Goal: Transaction & Acquisition: Purchase product/service

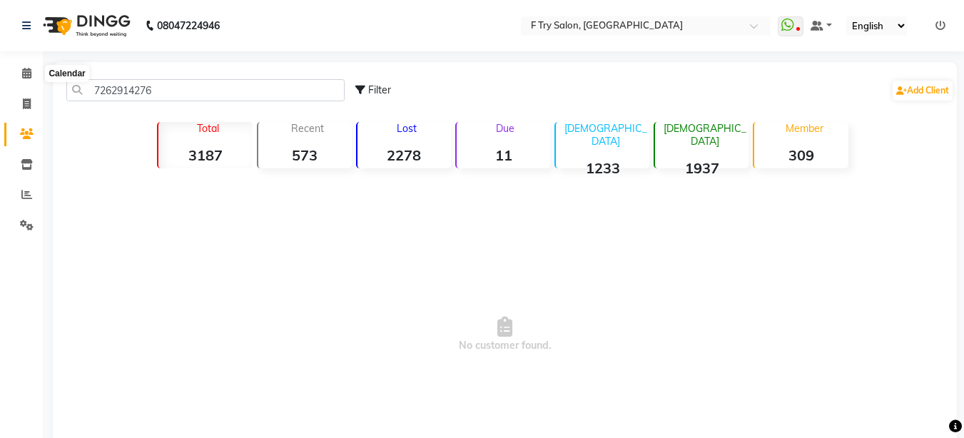
type input "7262914276"
click at [34, 76] on span at bounding box center [26, 74] width 25 height 16
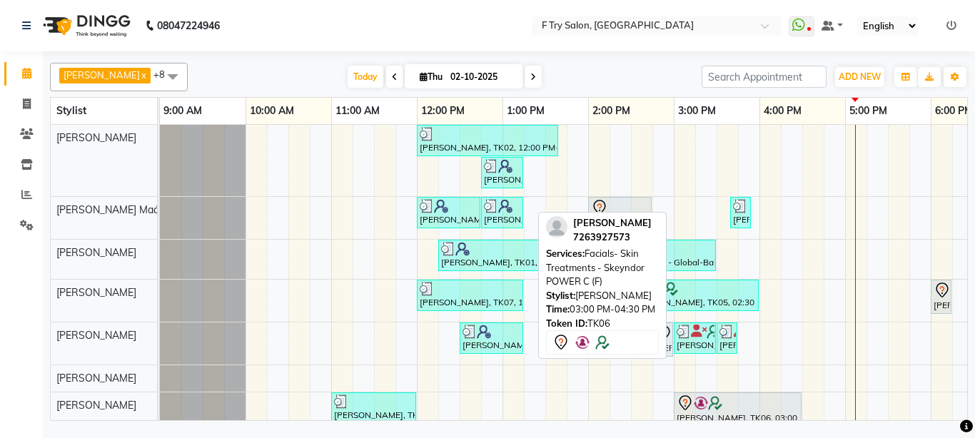
click at [771, 400] on div at bounding box center [737, 403] width 122 height 17
select select "7"
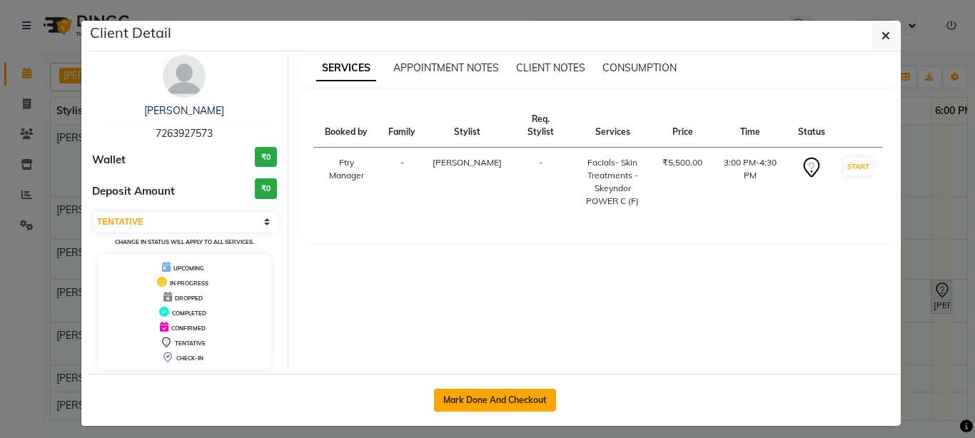
click at [472, 409] on button "Mark Done And Checkout" at bounding box center [495, 400] width 122 height 23
select select "793"
select select "service"
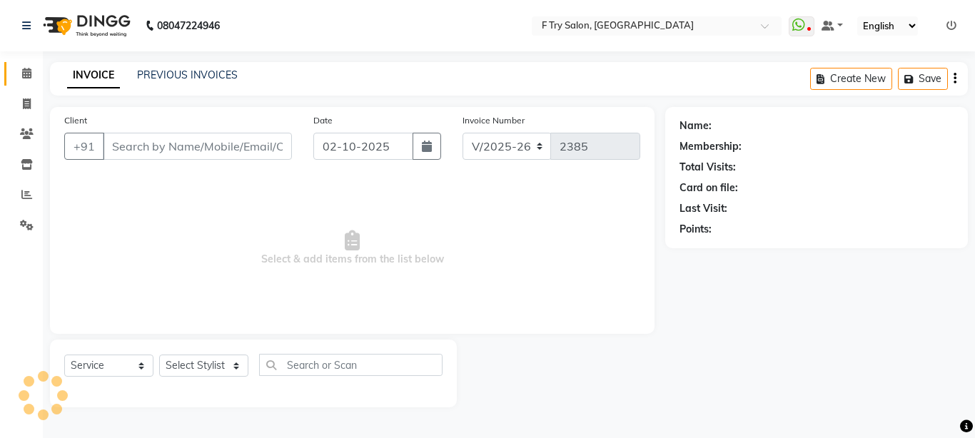
type input "72******73"
select select "79186"
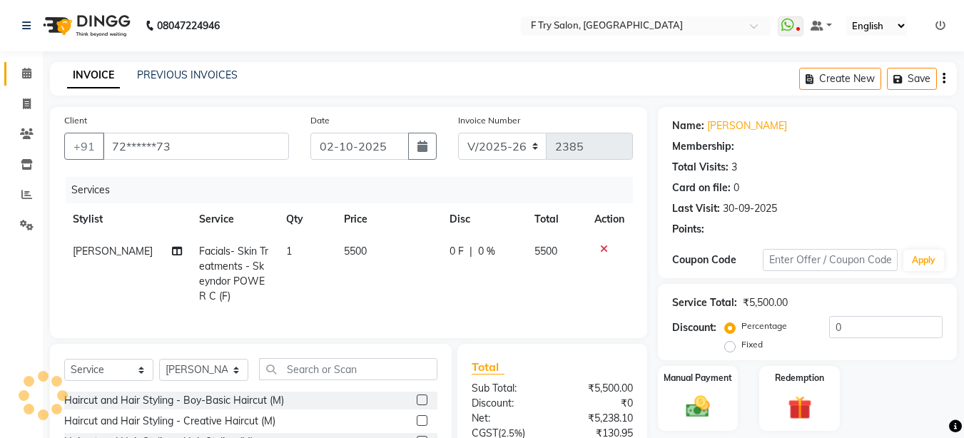
type input "20"
select select "1: Object"
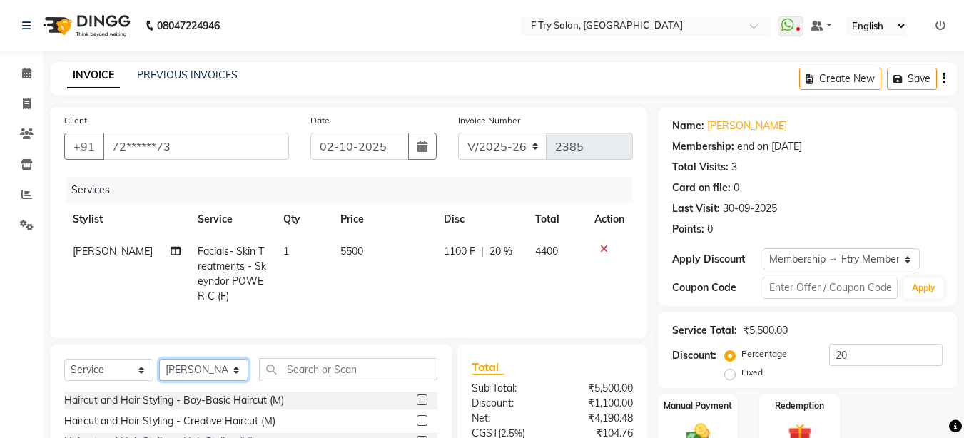
drag, startPoint x: 204, startPoint y: 380, endPoint x: 205, endPoint y: 391, distance: 11.5
click at [205, 381] on select "Select Stylist [PERSON_NAME] [PERSON_NAME] Ftry Agent Ftry Manager [PERSON_NAME…" at bounding box center [203, 370] width 89 height 22
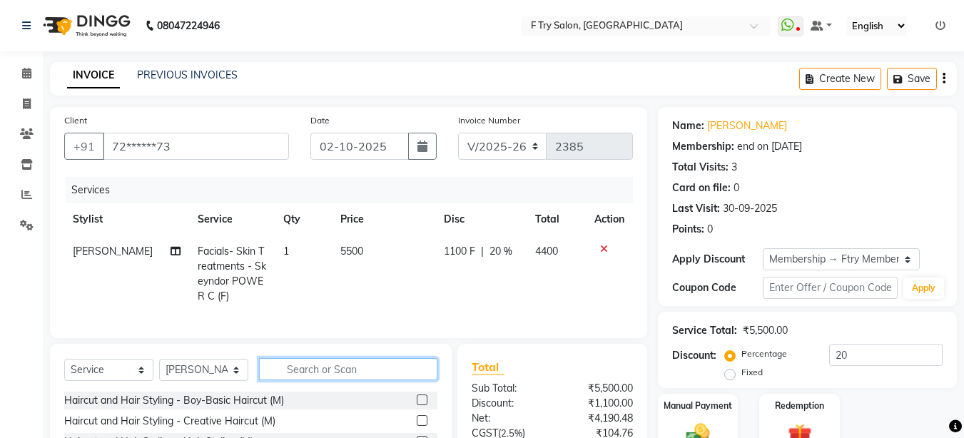
click at [349, 380] on input "text" at bounding box center [348, 369] width 178 height 22
type input "[PERSON_NAME]"
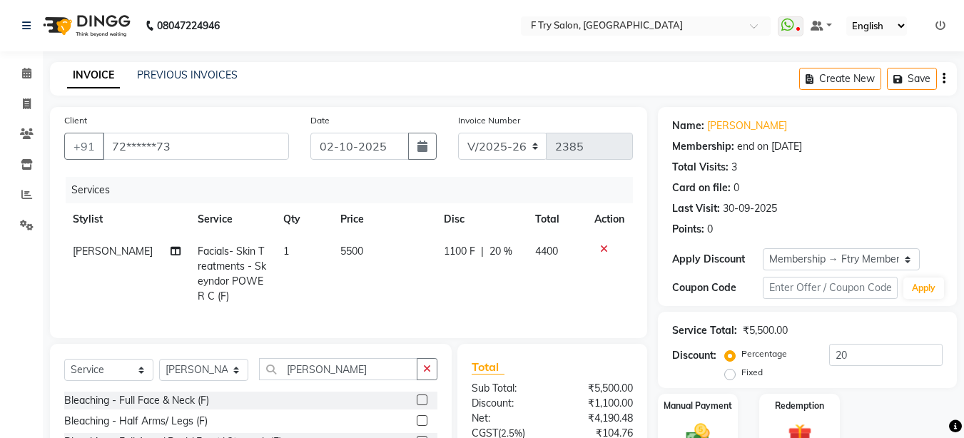
click at [421, 405] on label at bounding box center [422, 400] width 11 height 11
click at [421, 405] on input "checkbox" at bounding box center [421, 400] width 9 height 9
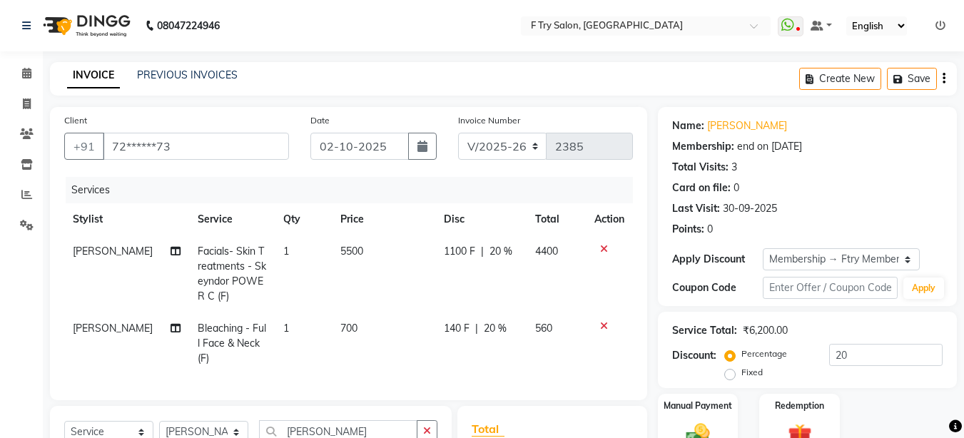
checkbox input "false"
click at [853, 355] on input "20" at bounding box center [885, 355] width 113 height 22
type input "2"
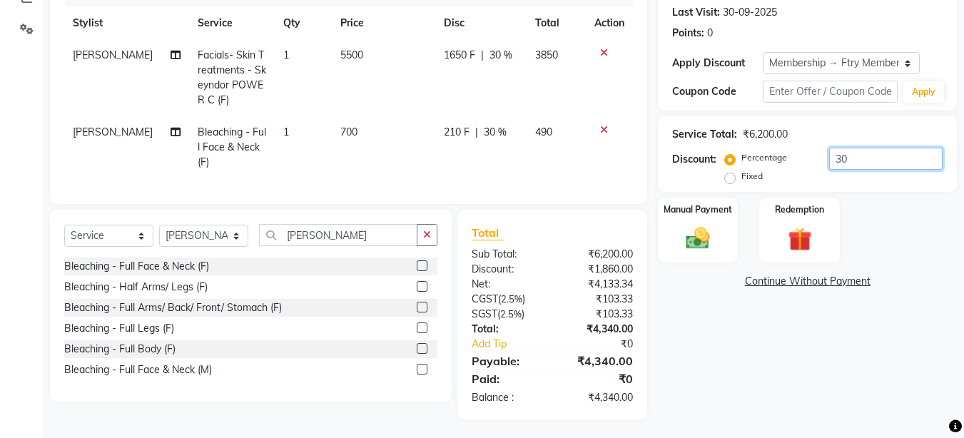
scroll to position [210, 0]
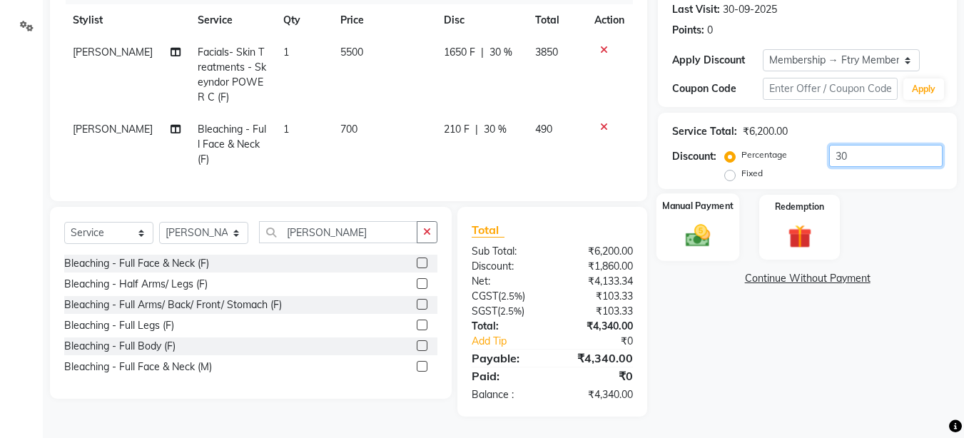
type input "30"
click at [687, 206] on div "Manual Payment" at bounding box center [697, 227] width 83 height 68
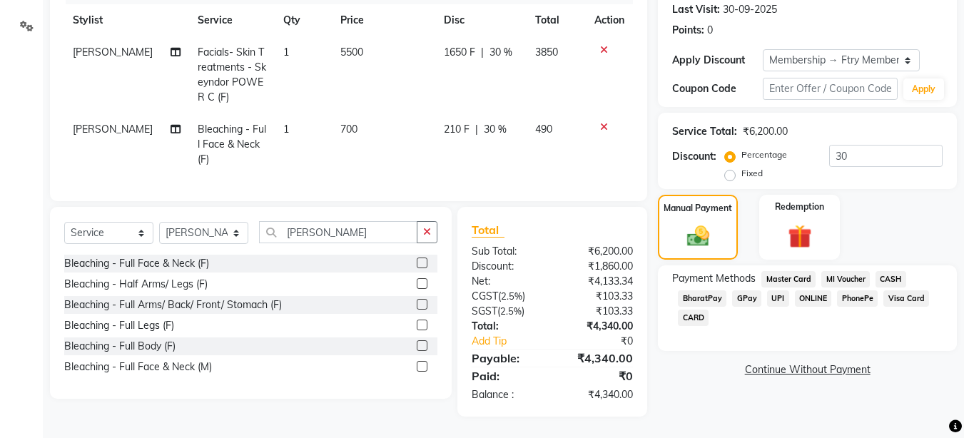
click at [778, 290] on span "UPI" at bounding box center [778, 298] width 22 height 16
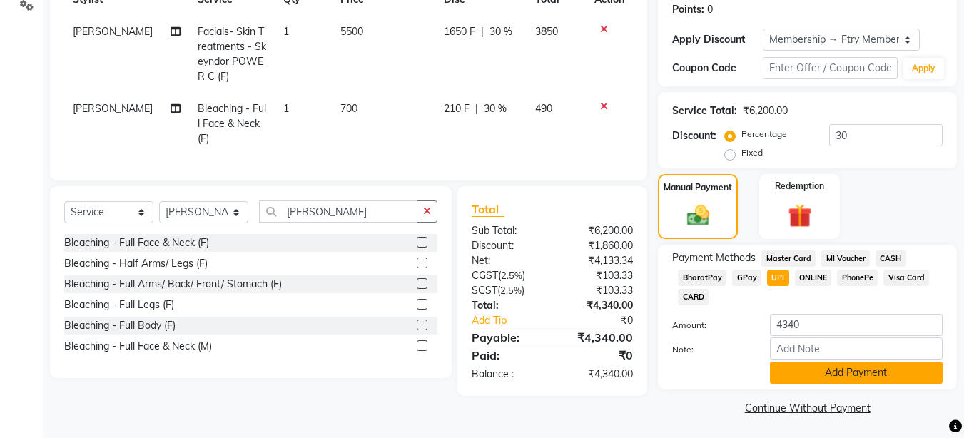
scroll to position [222, 0]
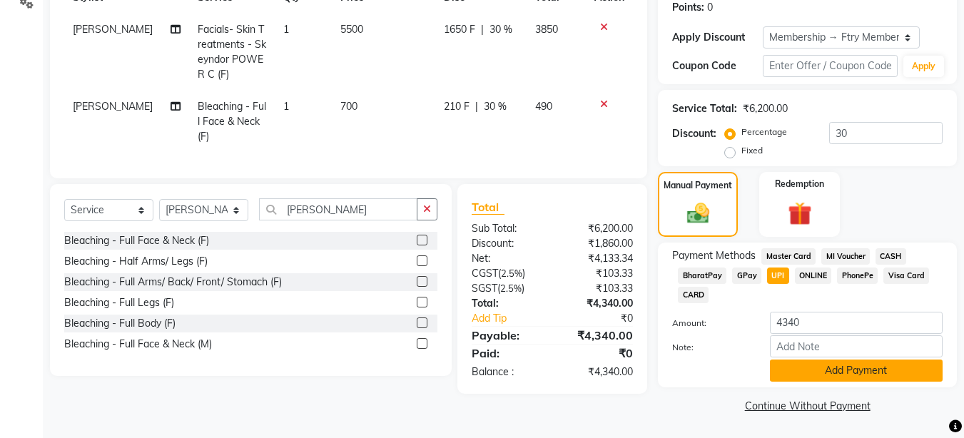
click at [863, 374] on button "Add Payment" at bounding box center [856, 371] width 173 height 22
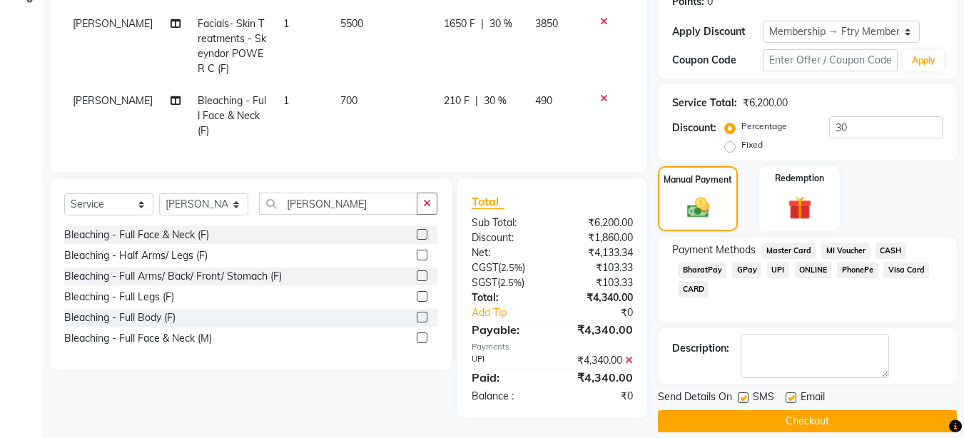
scroll to position [243, 0]
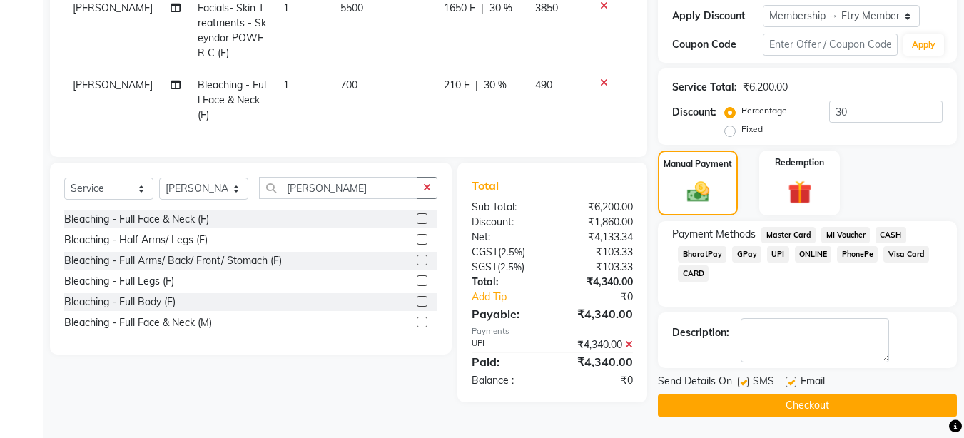
click at [858, 400] on button "Checkout" at bounding box center [807, 406] width 299 height 22
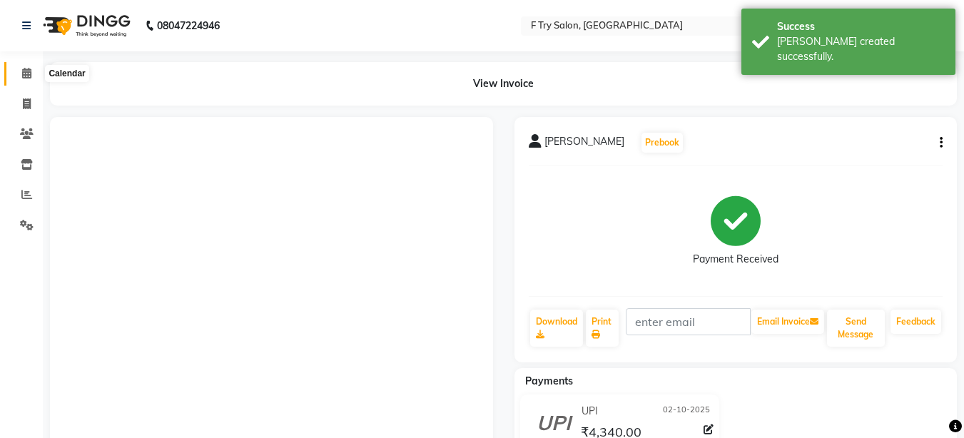
drag, startPoint x: 30, startPoint y: 74, endPoint x: 37, endPoint y: 83, distance: 11.7
click at [31, 76] on icon at bounding box center [26, 73] width 9 height 11
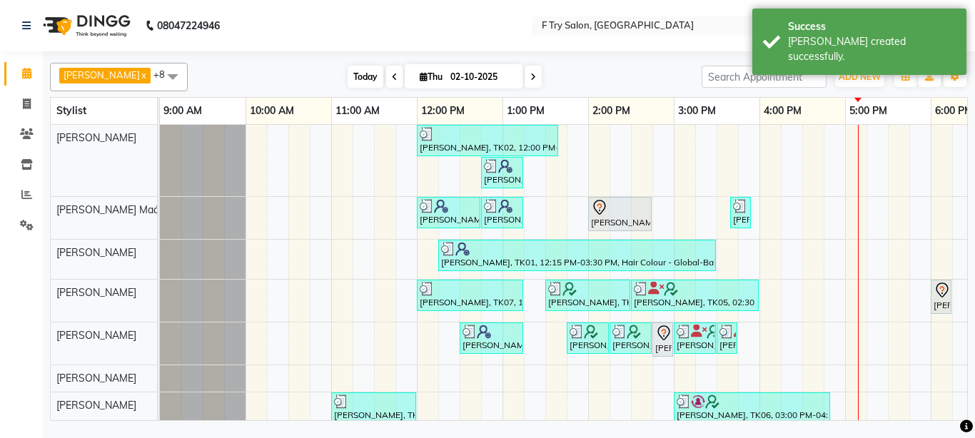
click at [355, 78] on span "Today" at bounding box center [365, 77] width 36 height 22
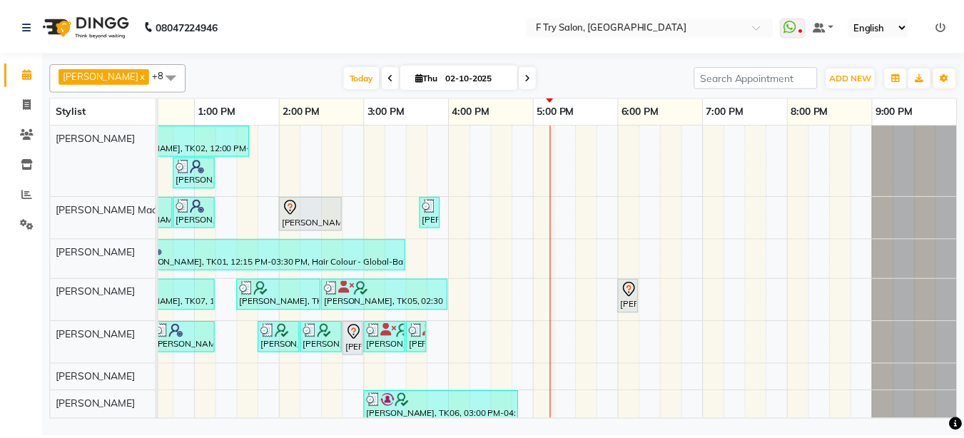
scroll to position [0, 29]
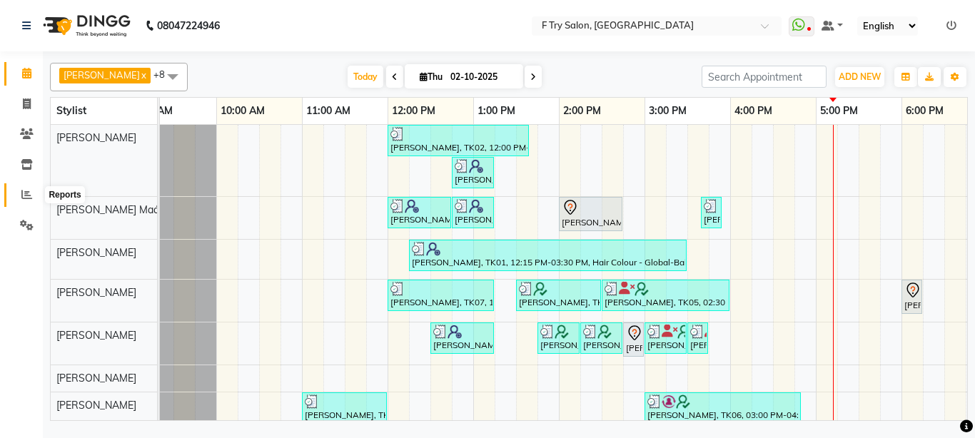
click at [26, 194] on icon at bounding box center [26, 194] width 11 height 11
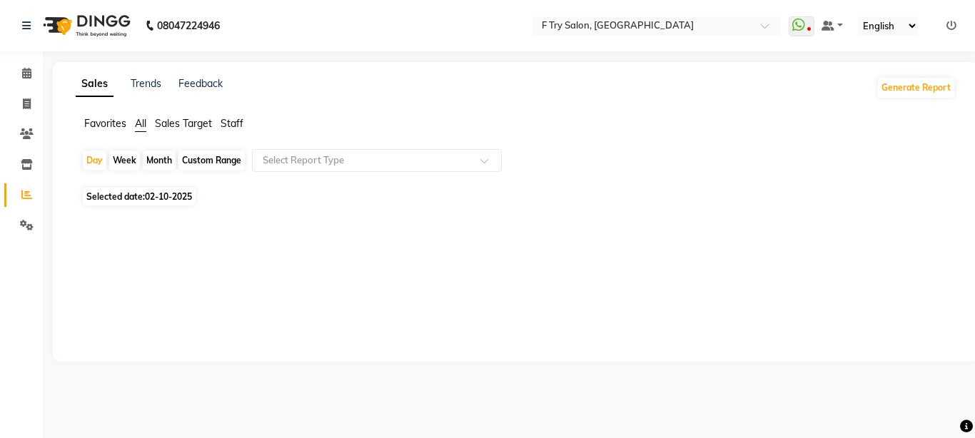
click at [238, 124] on span "Staff" at bounding box center [231, 123] width 23 height 13
click at [157, 162] on div "Month" at bounding box center [159, 161] width 33 height 20
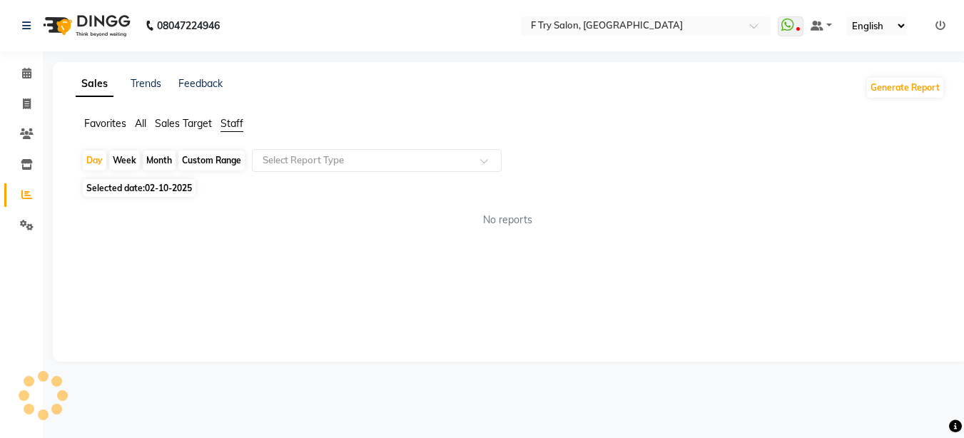
select select "10"
select select "2025"
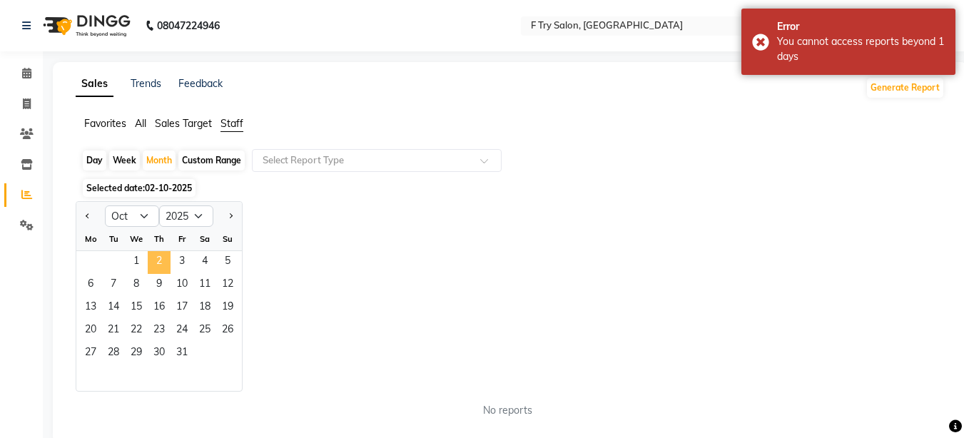
click at [163, 256] on span "2" at bounding box center [159, 262] width 23 height 23
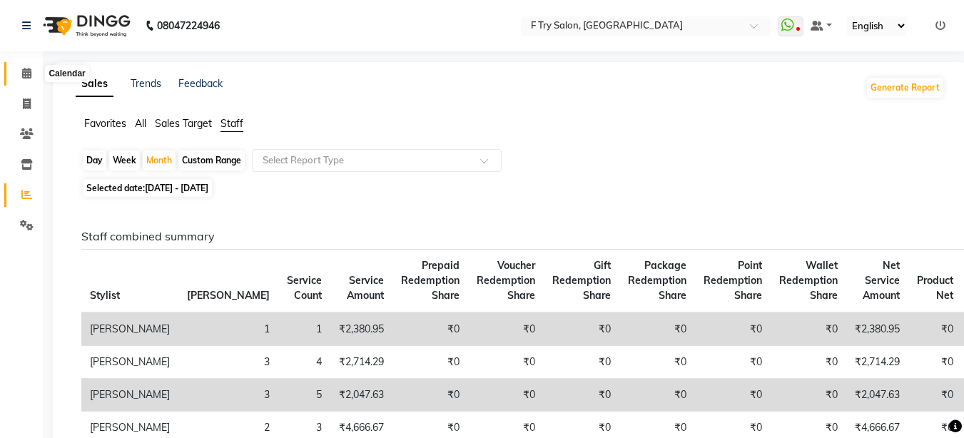
click at [28, 72] on icon at bounding box center [26, 73] width 9 height 11
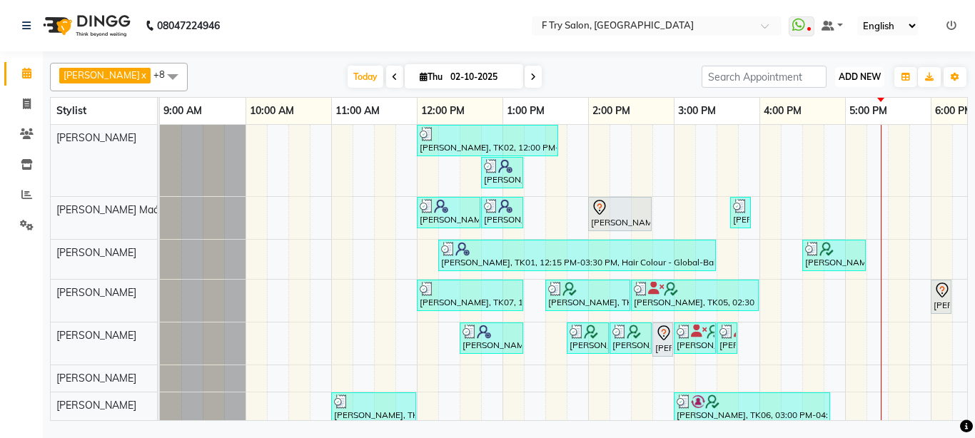
click at [853, 77] on span "ADD NEW" at bounding box center [859, 76] width 42 height 11
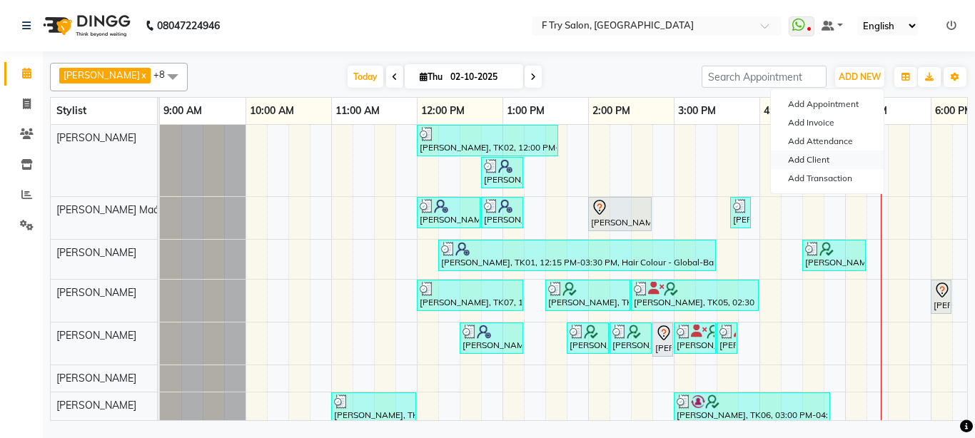
click at [808, 161] on link "Add Client" at bounding box center [826, 160] width 113 height 19
select select "22"
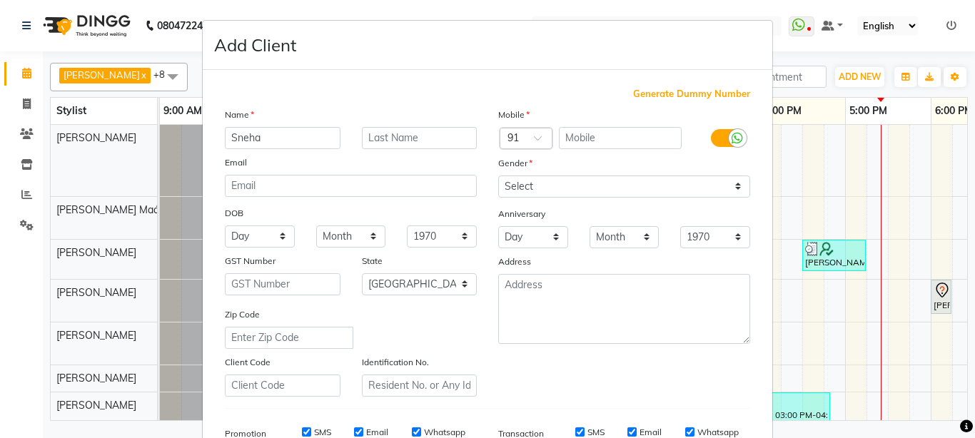
type input "Sneha"
type input "[PERSON_NAME]"
select select "[DEMOGRAPHIC_DATA]"
click at [498, 175] on select "Select [DEMOGRAPHIC_DATA] [DEMOGRAPHIC_DATA] Other Prefer Not To Say" at bounding box center [624, 186] width 252 height 22
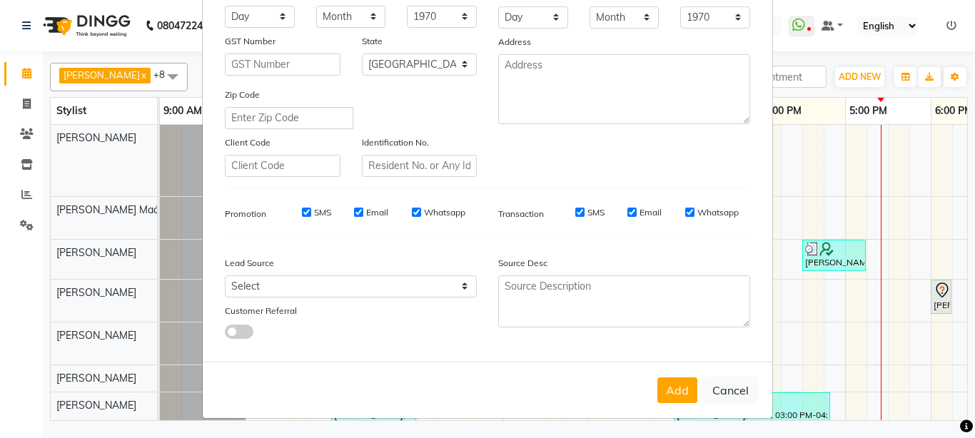
scroll to position [220, 0]
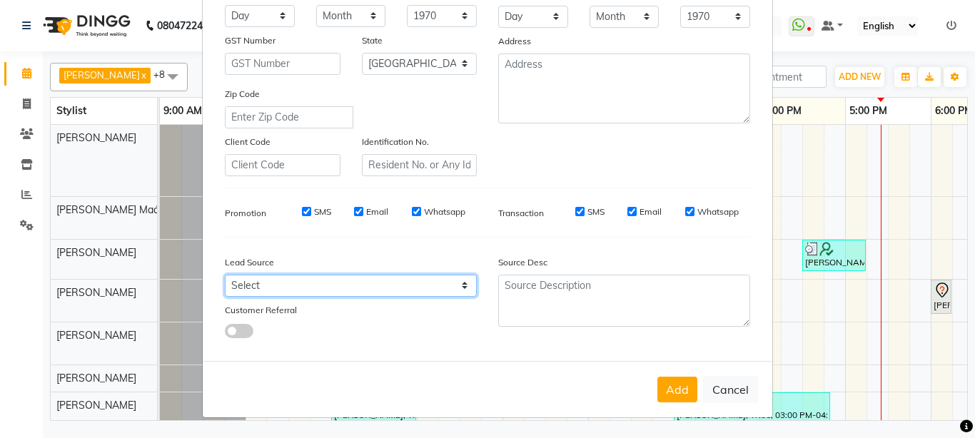
select select "24286"
click at [225, 275] on select "Select Walk-in Referral Internet Friend Word of Mouth Advertisement Facebook Ju…" at bounding box center [351, 286] width 252 height 22
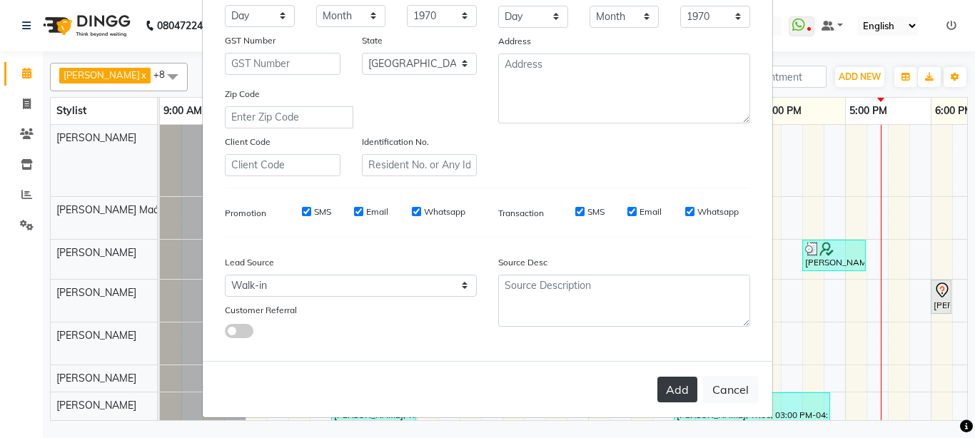
click at [682, 382] on button "Add" at bounding box center [677, 390] width 40 height 26
click at [677, 385] on button "Add" at bounding box center [677, 390] width 40 height 26
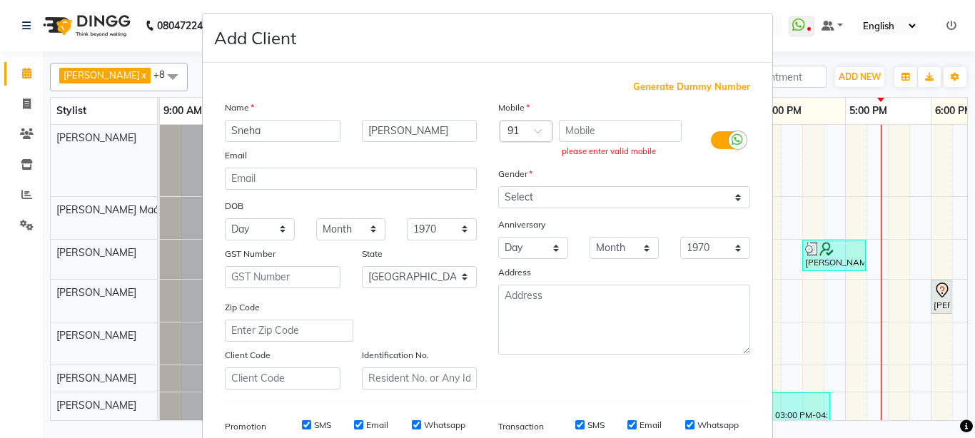
scroll to position [0, 0]
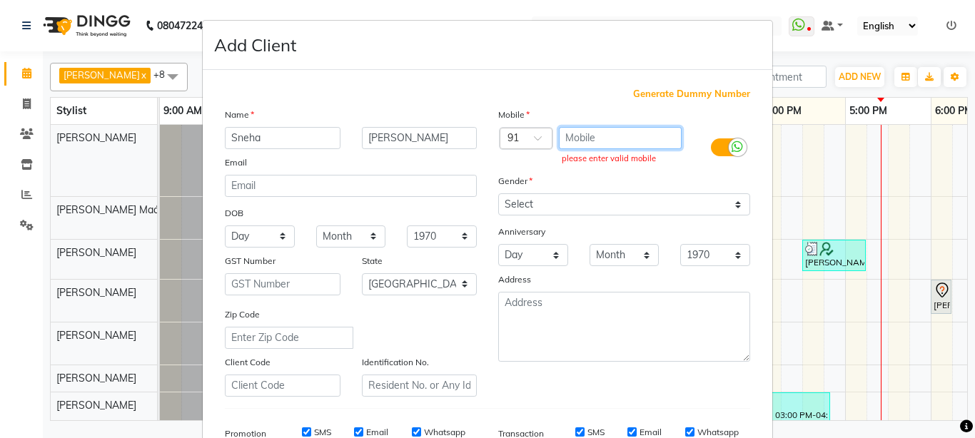
click at [592, 140] on input "text" at bounding box center [620, 138] width 123 height 22
paste input "8830224956"
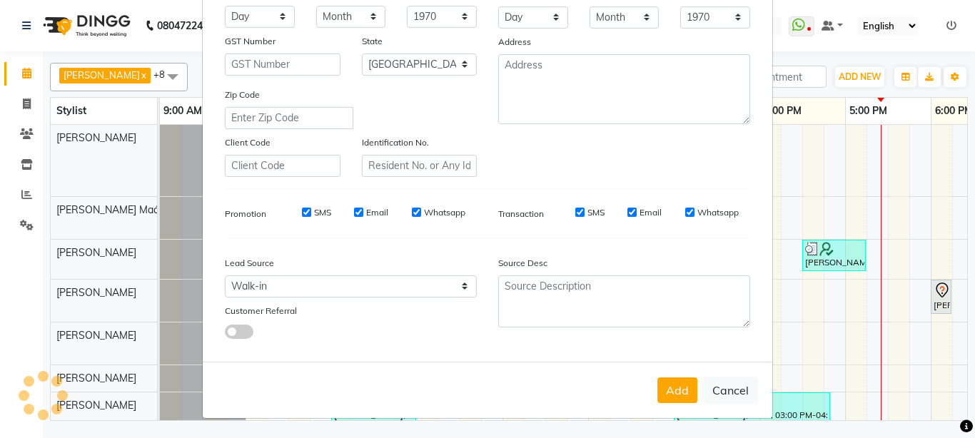
scroll to position [220, 0]
type input "8830224956"
click at [671, 389] on button "Add" at bounding box center [677, 390] width 40 height 26
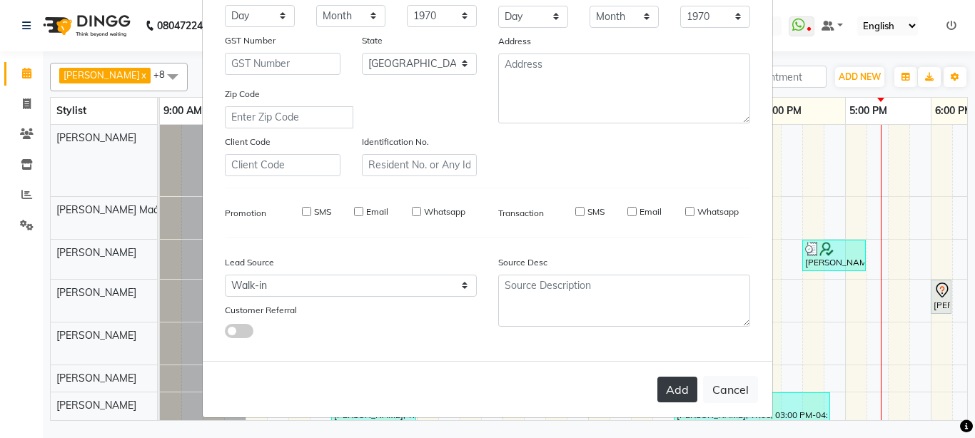
select select
select select "null"
select select
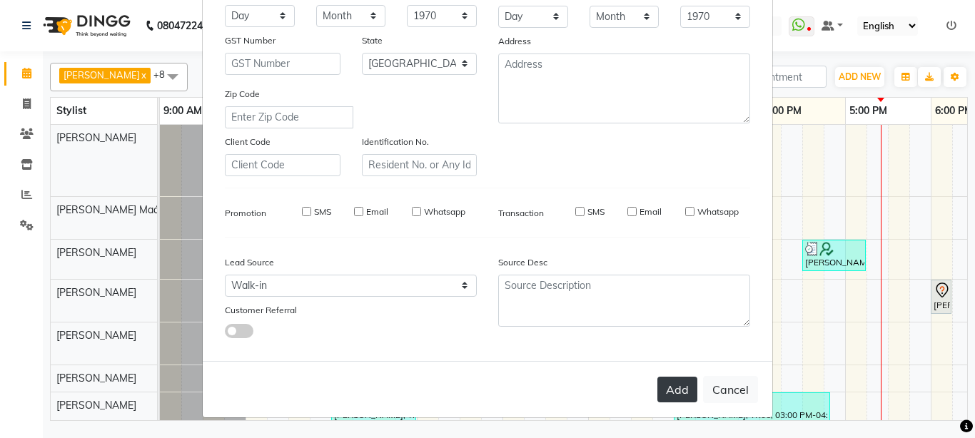
select select
checkbox input "false"
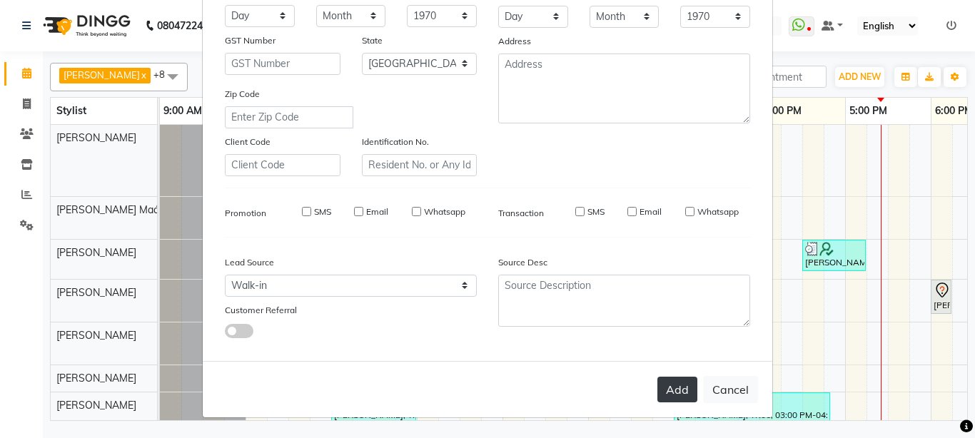
checkbox input "false"
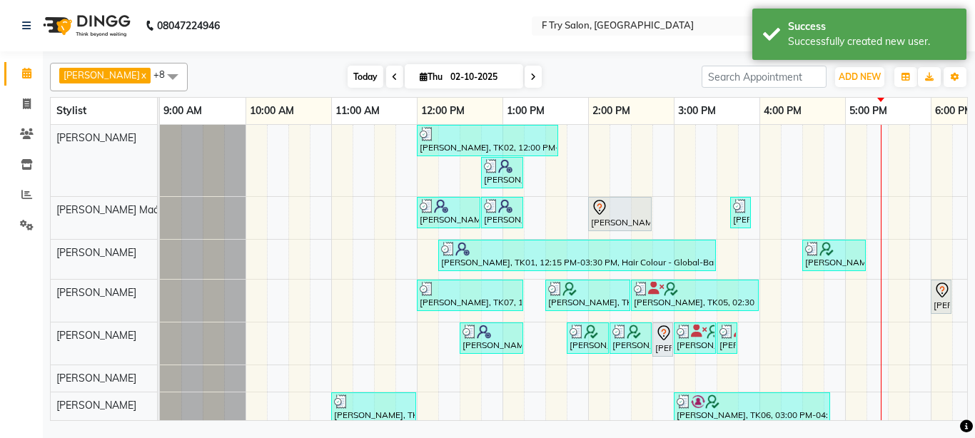
click at [350, 74] on span "Today" at bounding box center [365, 77] width 36 height 22
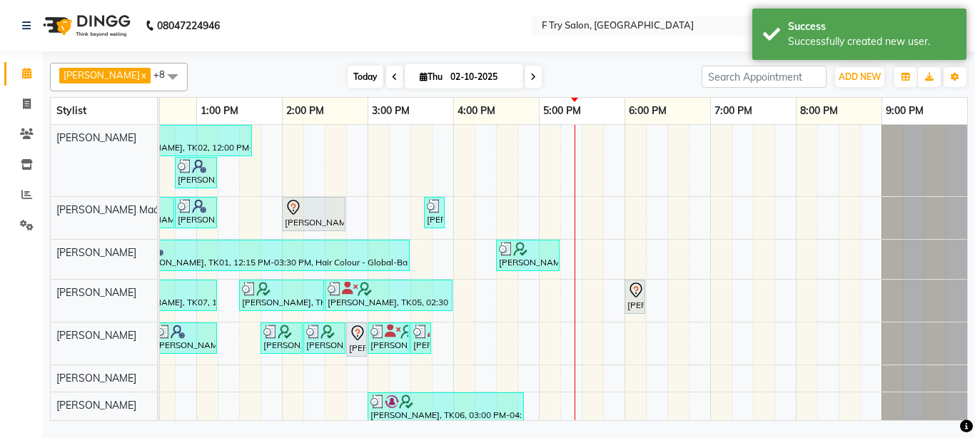
click at [352, 77] on span "Today" at bounding box center [365, 77] width 36 height 22
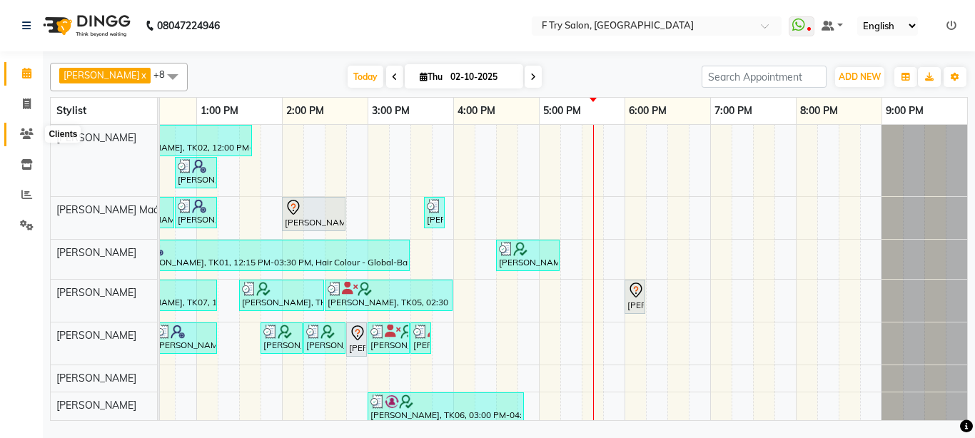
click at [27, 131] on icon at bounding box center [27, 133] width 14 height 11
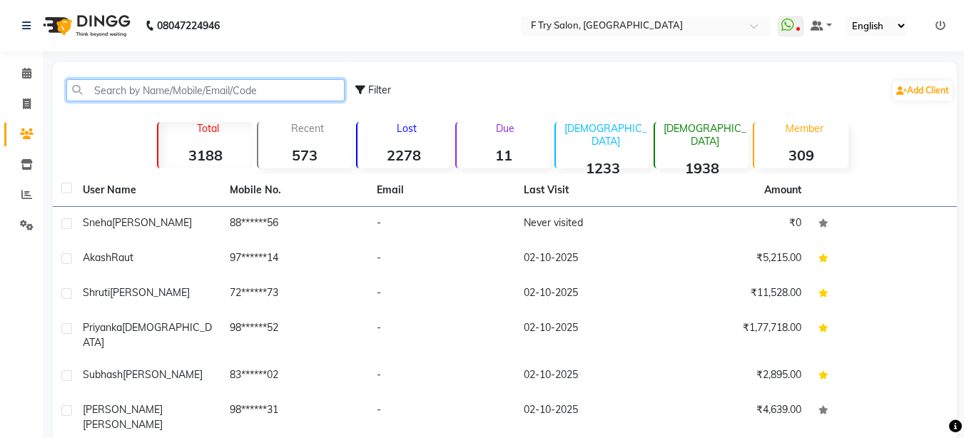
drag, startPoint x: 103, startPoint y: 94, endPoint x: 124, endPoint y: 93, distance: 21.4
click at [105, 93] on input "text" at bounding box center [205, 90] width 278 height 22
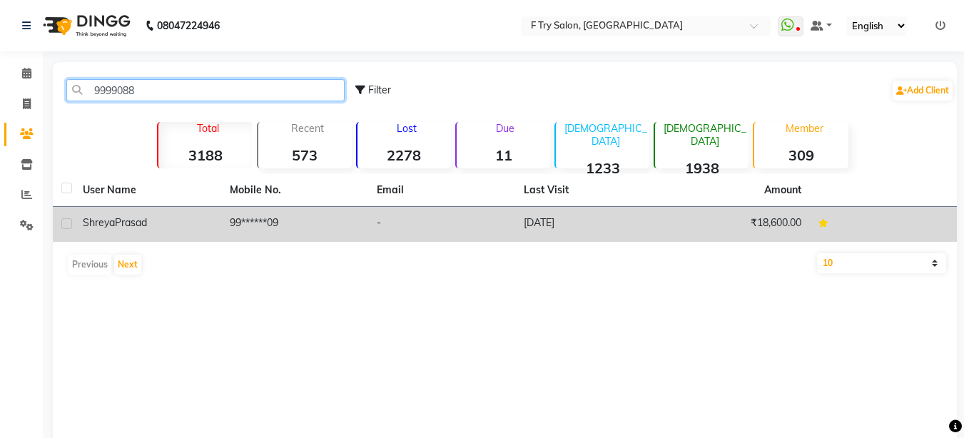
type input "9999088"
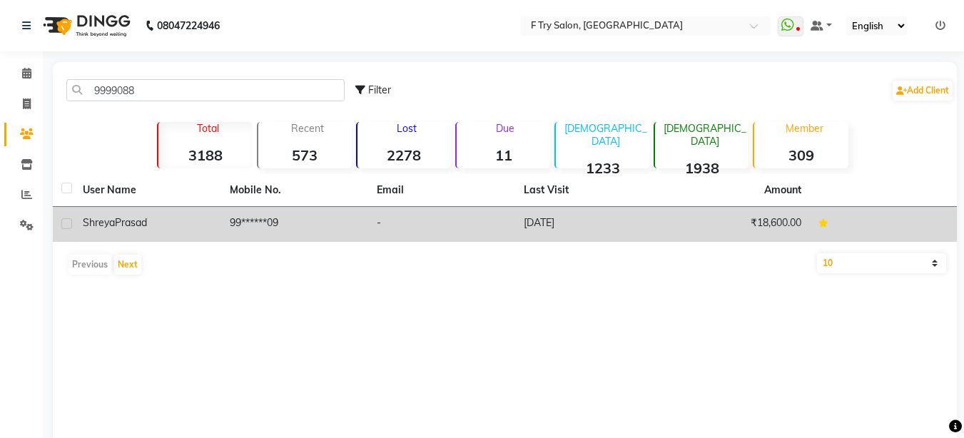
click at [126, 220] on span "Prasad" at bounding box center [131, 222] width 32 height 13
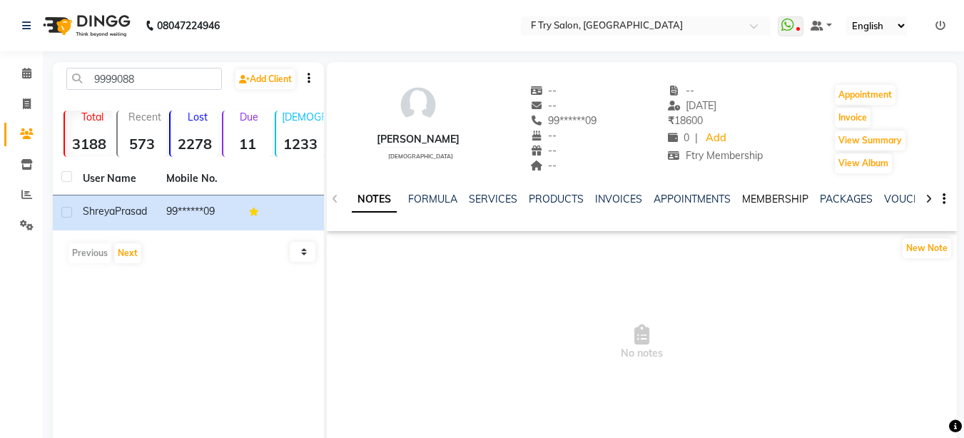
click at [771, 197] on link "MEMBERSHIP" at bounding box center [775, 199] width 66 height 13
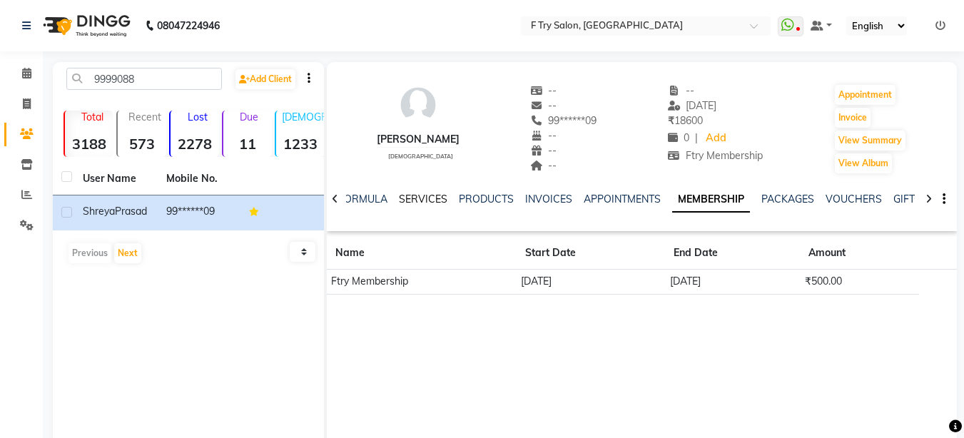
click at [435, 195] on link "SERVICES" at bounding box center [423, 199] width 49 height 13
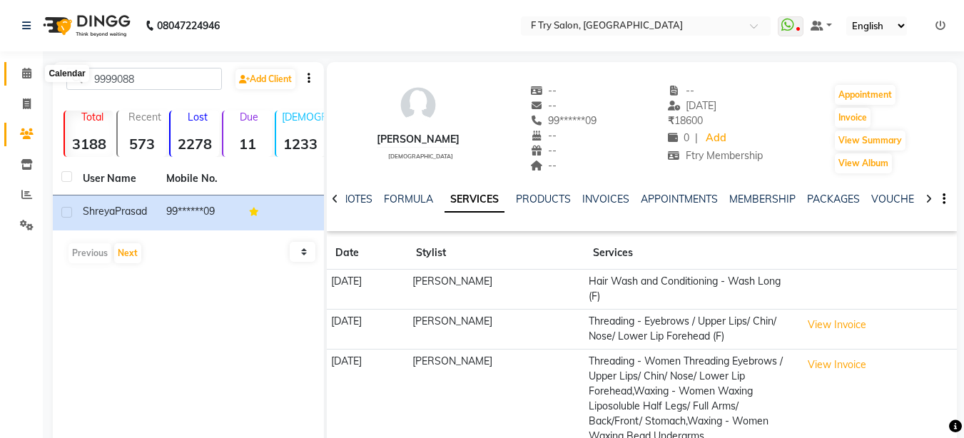
click at [27, 73] on icon at bounding box center [26, 73] width 9 height 11
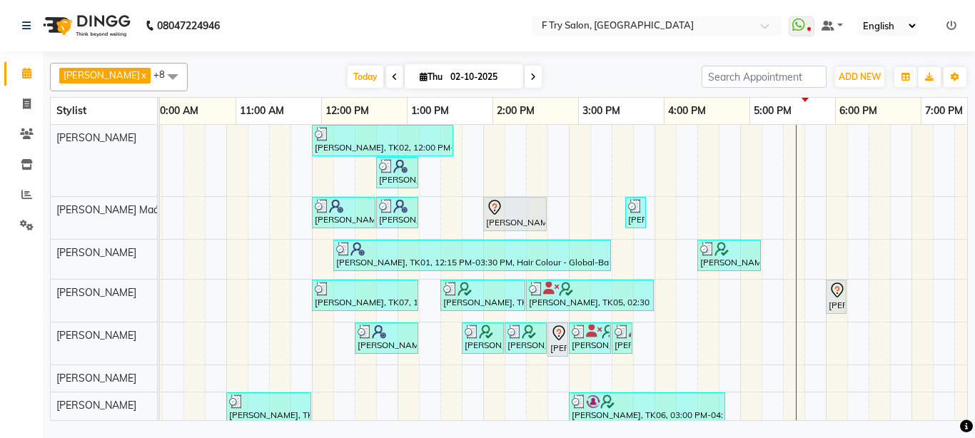
scroll to position [0, 105]
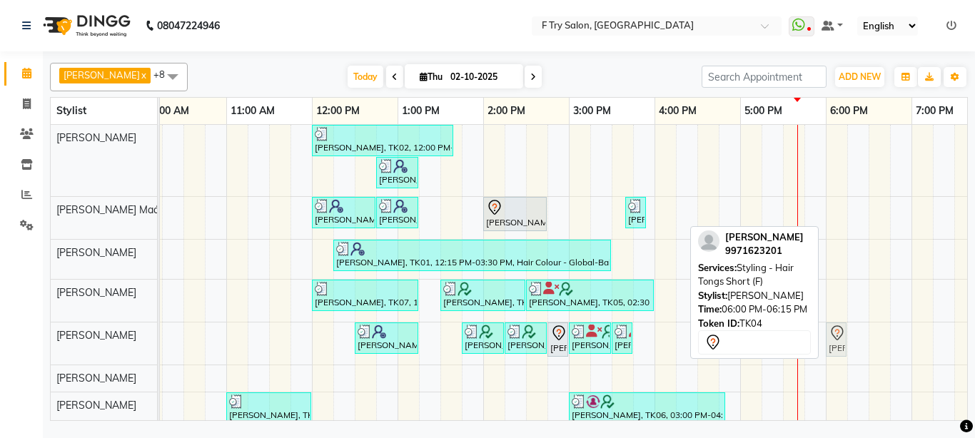
drag, startPoint x: 835, startPoint y: 297, endPoint x: 834, endPoint y: 322, distance: 25.7
click at [835, 336] on tbody "[PERSON_NAME], TK02, 12:00 PM-01:40 PM, Pedicure - Bombini (M) [PERSON_NAME], T…" at bounding box center [611, 278] width 1113 height 307
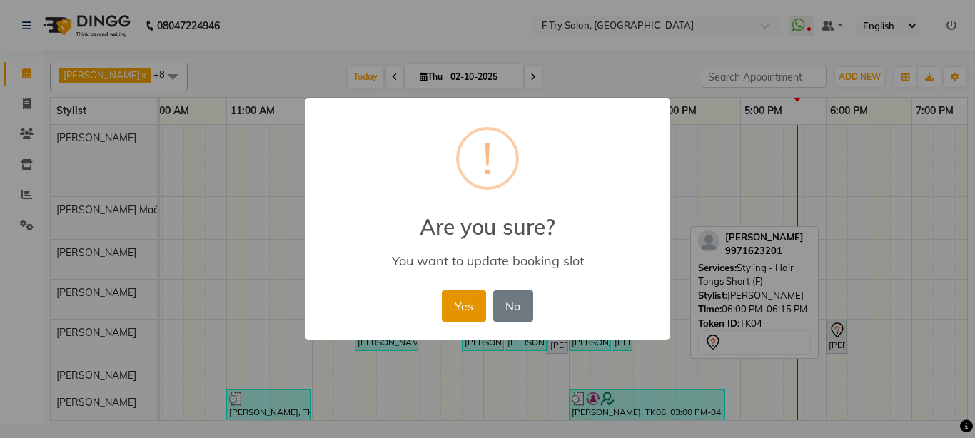
click at [452, 302] on button "Yes" at bounding box center [464, 305] width 44 height 31
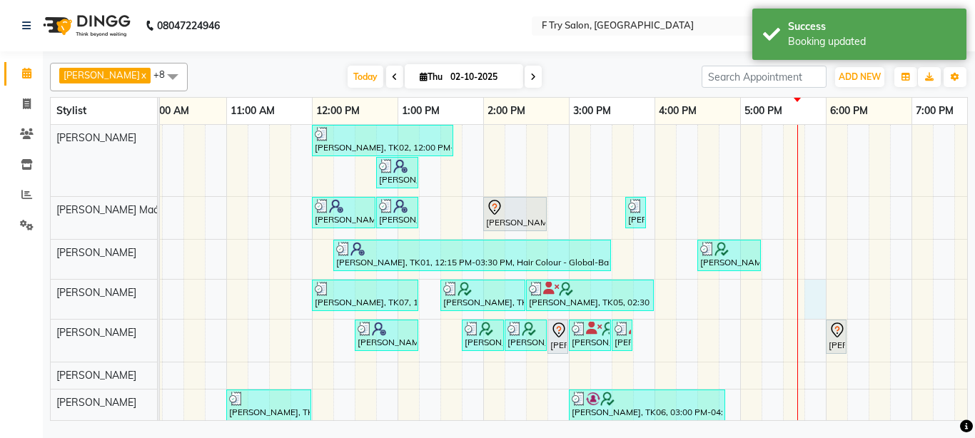
click at [812, 295] on div "[PERSON_NAME], TK02, 12:00 PM-01:40 PM, Pedicure - Bombini (M) [PERSON_NAME], T…" at bounding box center [611, 277] width 1113 height 304
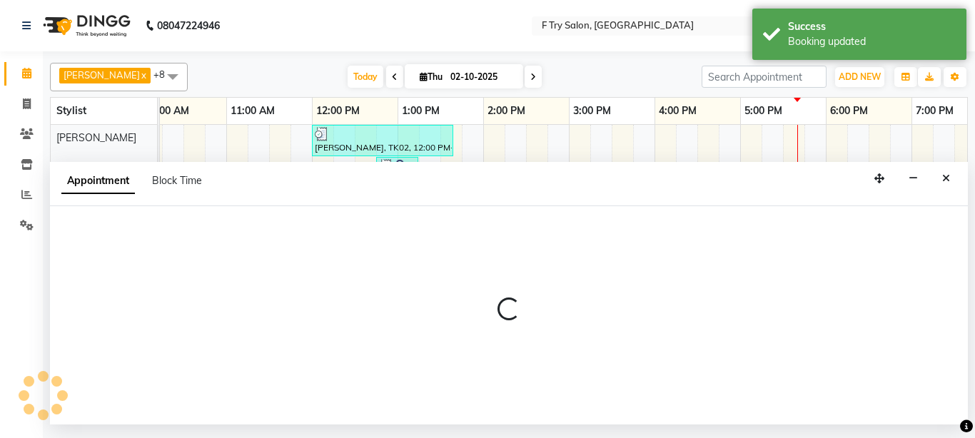
select select "51809"
select select "tentative"
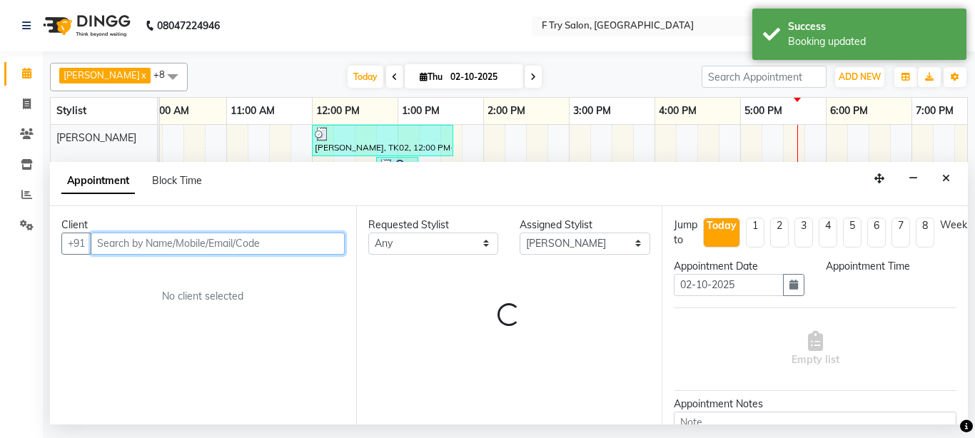
select select "1065"
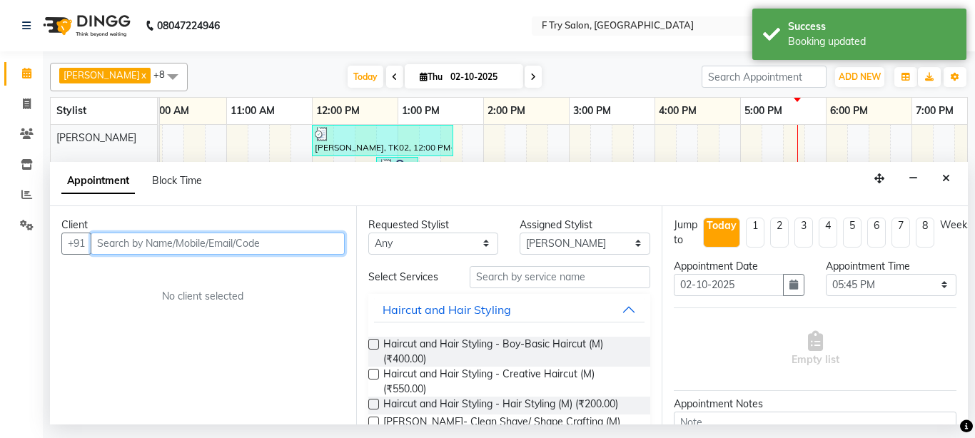
click at [246, 245] on input "text" at bounding box center [218, 244] width 254 height 22
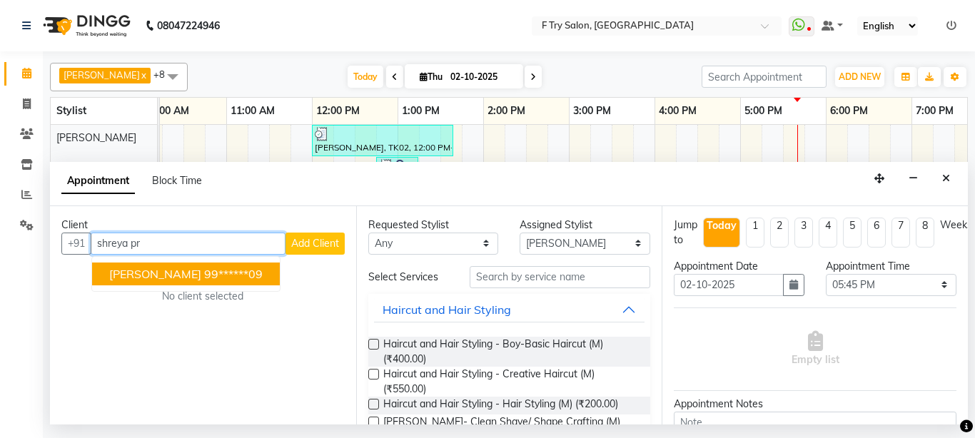
click at [234, 275] on ngb-highlight "99******09" at bounding box center [233, 274] width 58 height 14
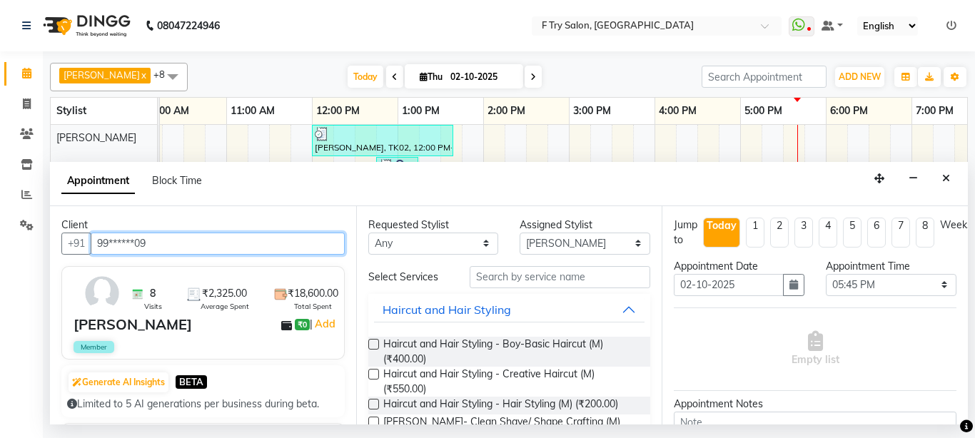
type input "99******09"
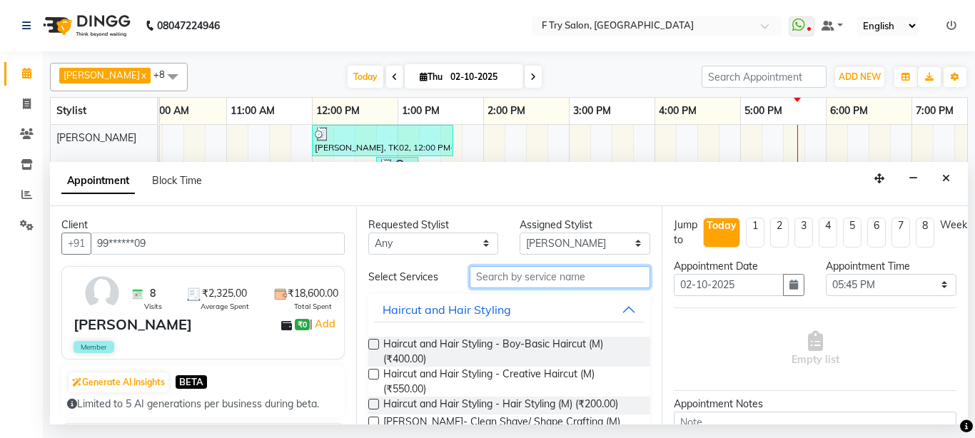
click at [571, 271] on input "text" at bounding box center [559, 277] width 181 height 22
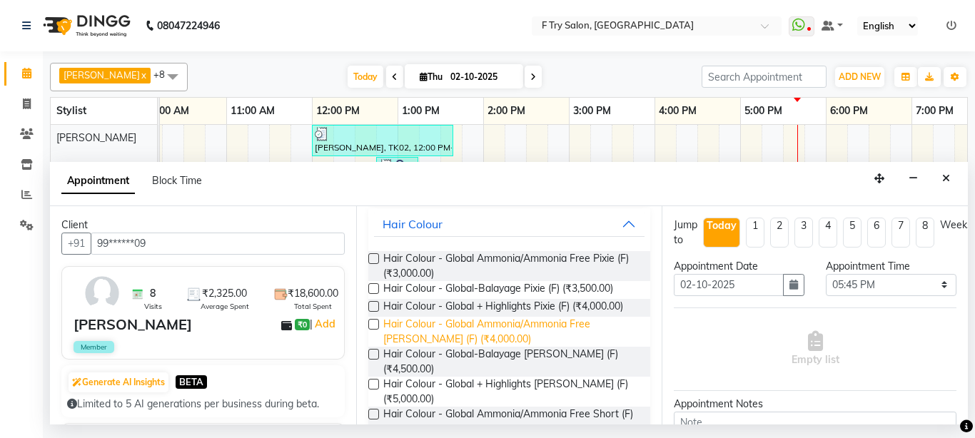
scroll to position [257, 0]
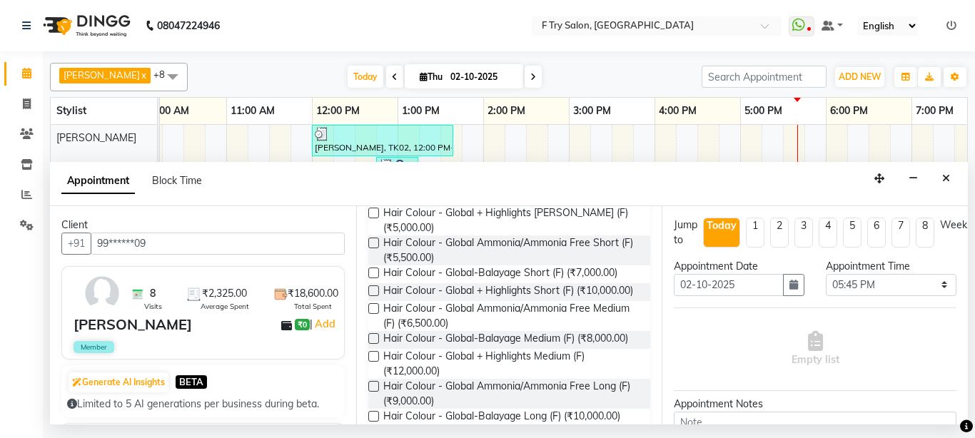
type input "global"
click at [375, 303] on label at bounding box center [373, 308] width 11 height 11
click at [375, 305] on input "checkbox" at bounding box center [372, 309] width 9 height 9
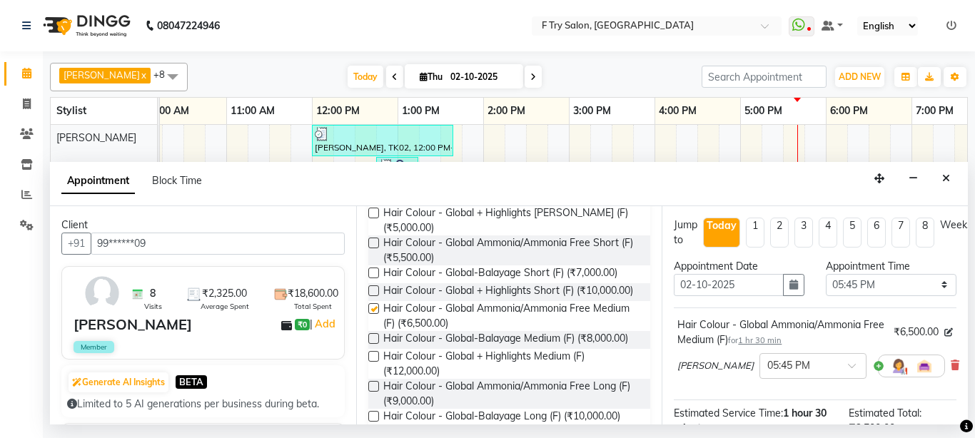
checkbox input "false"
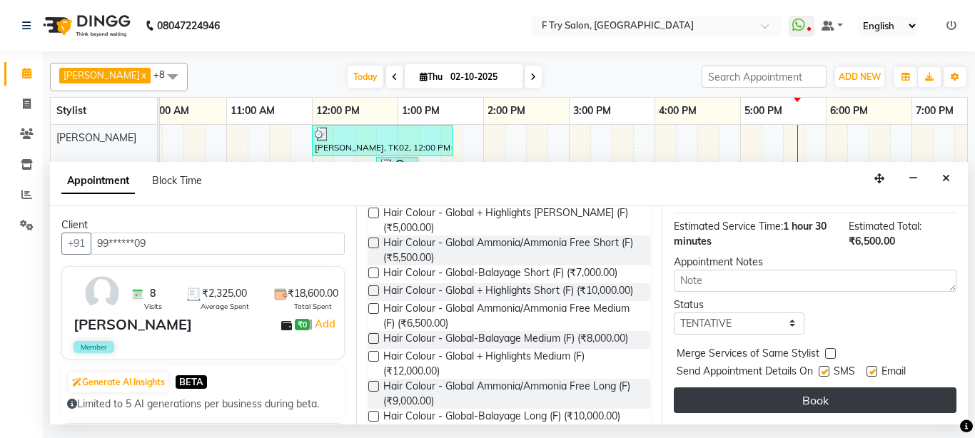
click at [802, 387] on button "Book" at bounding box center [814, 400] width 283 height 26
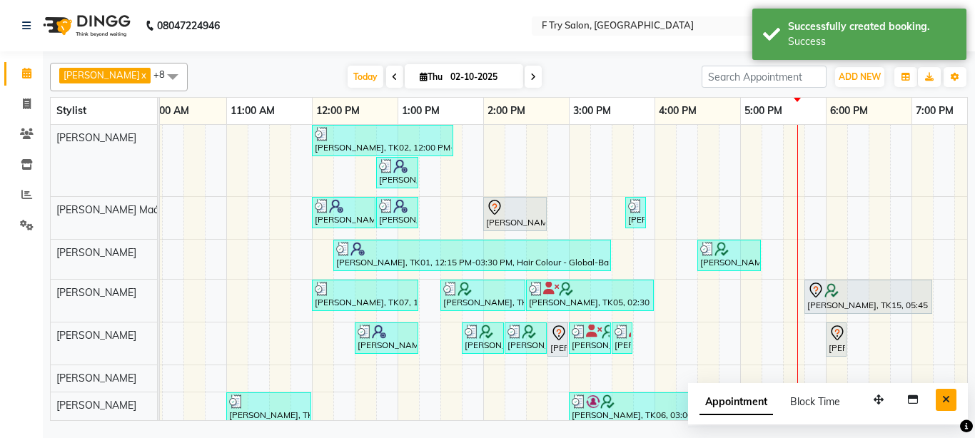
click at [945, 393] on button "Close" at bounding box center [945, 400] width 21 height 22
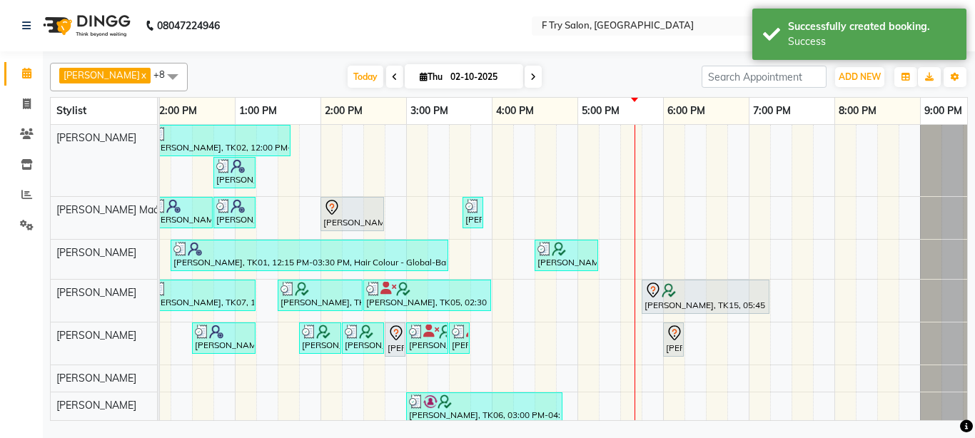
scroll to position [0, 306]
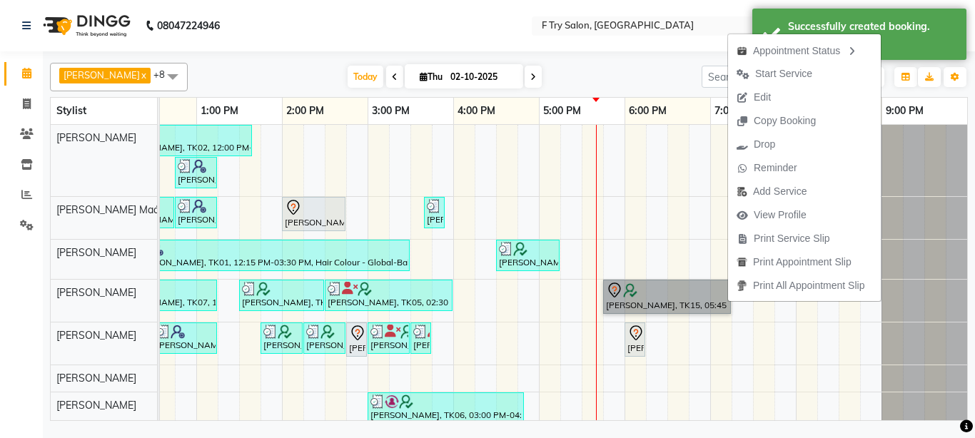
drag, startPoint x: 727, startPoint y: 302, endPoint x: 745, endPoint y: 299, distance: 18.1
click at [719, 299] on link "[PERSON_NAME], TK15, 05:45 PM-07:15 PM, Hair Colour - Global Ammonia/Ammonia Fr…" at bounding box center [667, 297] width 128 height 34
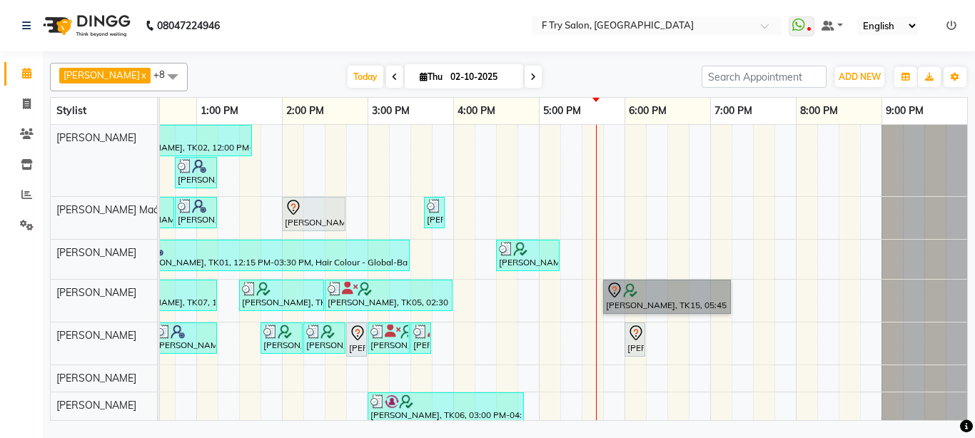
click at [717, 320] on div "[PERSON_NAME], TK02, 12:00 PM-01:40 PM, Pedicure - Bombini (M) [PERSON_NAME], T…" at bounding box center [410, 278] width 1113 height 307
select select "51809"
select select "tentative"
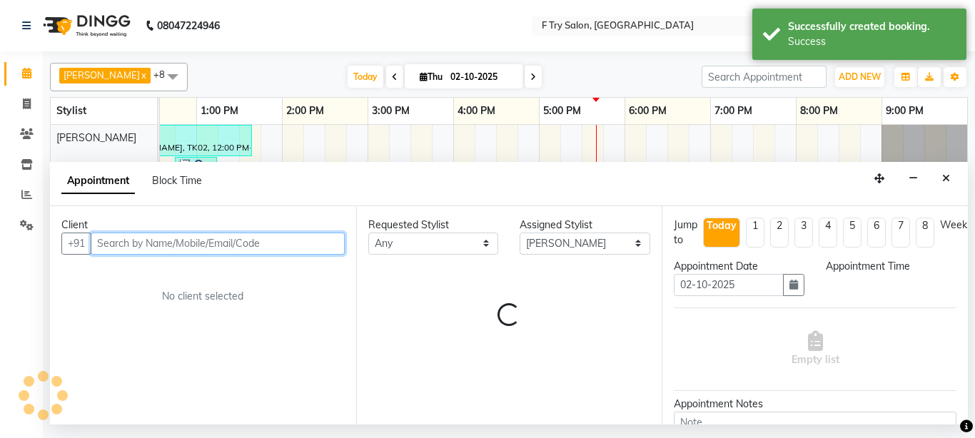
select select "1140"
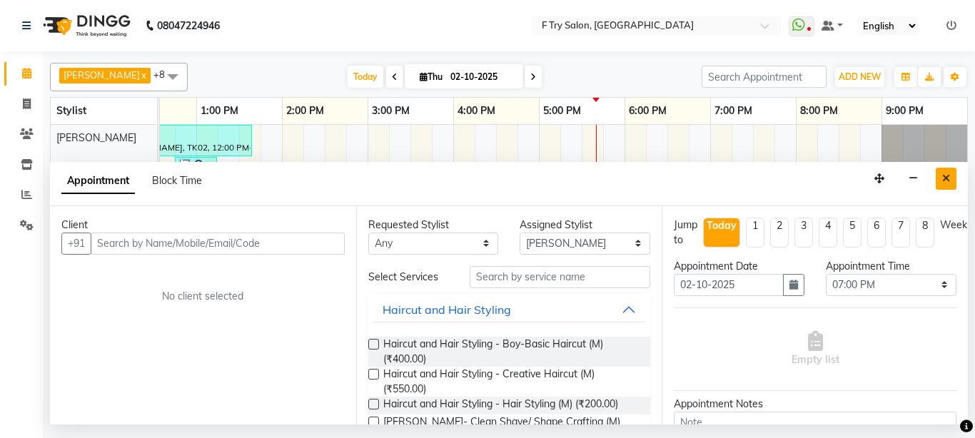
click at [945, 173] on icon "Close" at bounding box center [946, 178] width 8 height 10
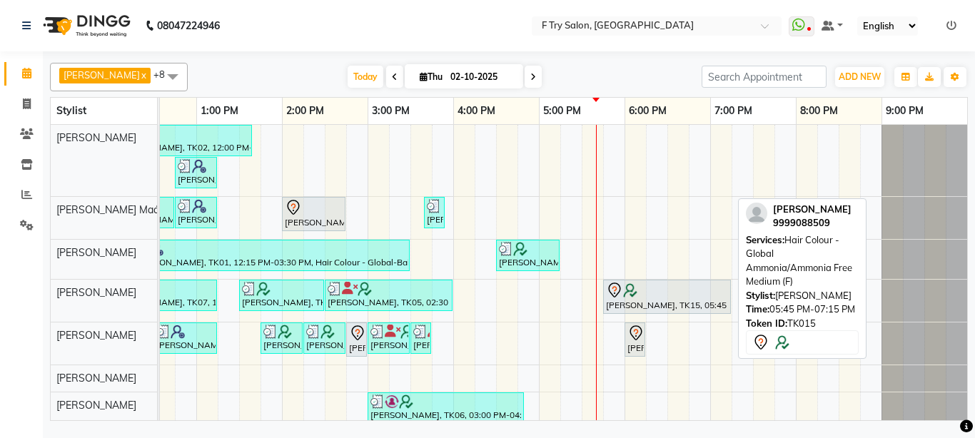
click at [705, 303] on div "[PERSON_NAME], TK15, 05:45 PM-07:15 PM, Hair Colour - Global Ammonia/Ammonia Fr…" at bounding box center [666, 297] width 125 height 30
select select "7"
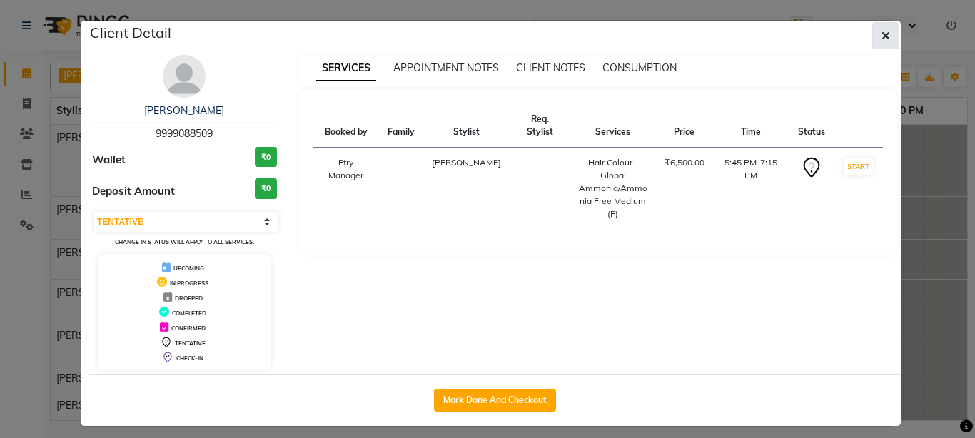
click at [881, 29] on span "button" at bounding box center [885, 36] width 9 height 14
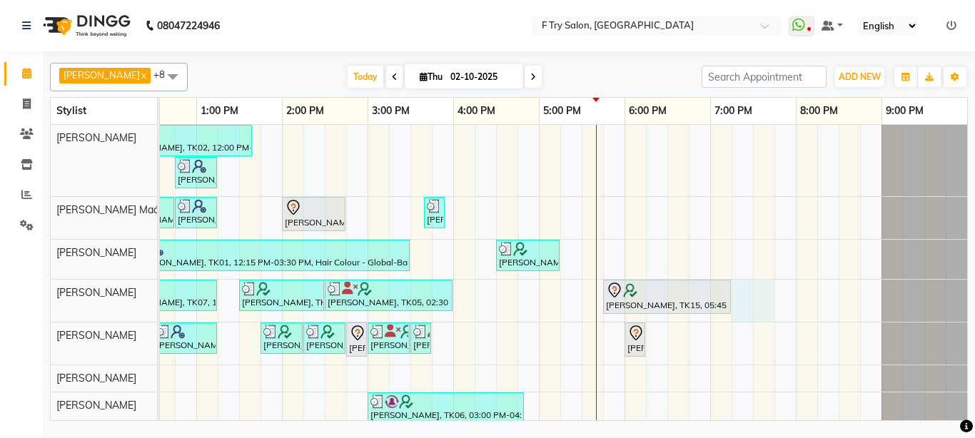
drag, startPoint x: 731, startPoint y: 303, endPoint x: 757, endPoint y: 297, distance: 26.3
click at [763, 297] on div "[PERSON_NAME], TK02, 12:00 PM-01:40 PM, Pedicure - Bombini (M) [PERSON_NAME], T…" at bounding box center [410, 278] width 1113 height 307
select select "51809"
select select "1155"
select select "tentative"
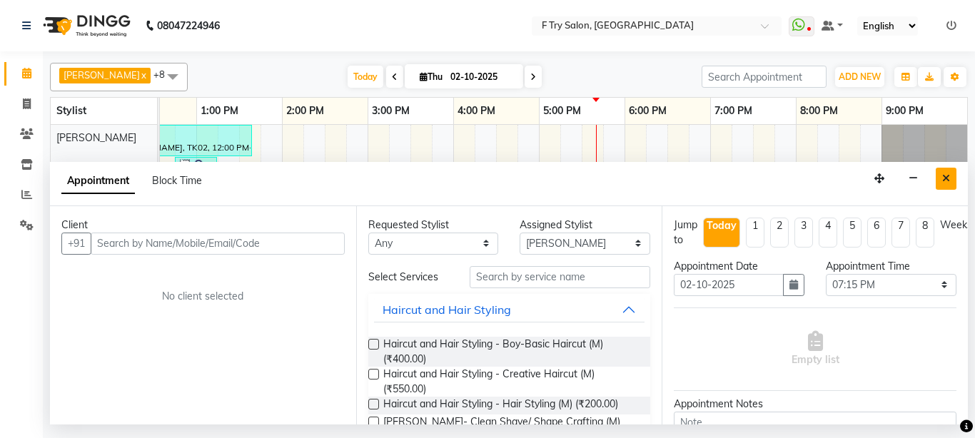
click at [945, 178] on icon "Close" at bounding box center [946, 178] width 8 height 10
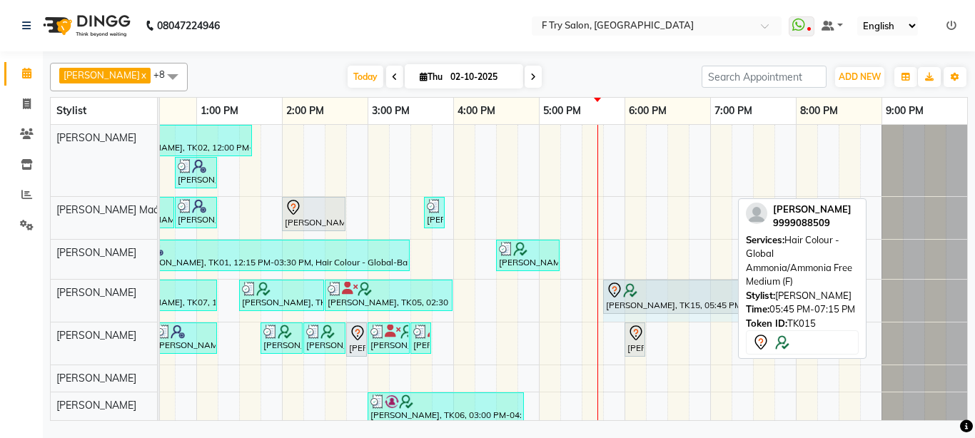
drag, startPoint x: 728, startPoint y: 297, endPoint x: 817, endPoint y: 283, distance: 89.6
click at [816, 286] on div "[PERSON_NAME] x [PERSON_NAME] Maám x [PERSON_NAME] x [PERSON_NAME] x [PERSON_NA…" at bounding box center [508, 239] width 917 height 364
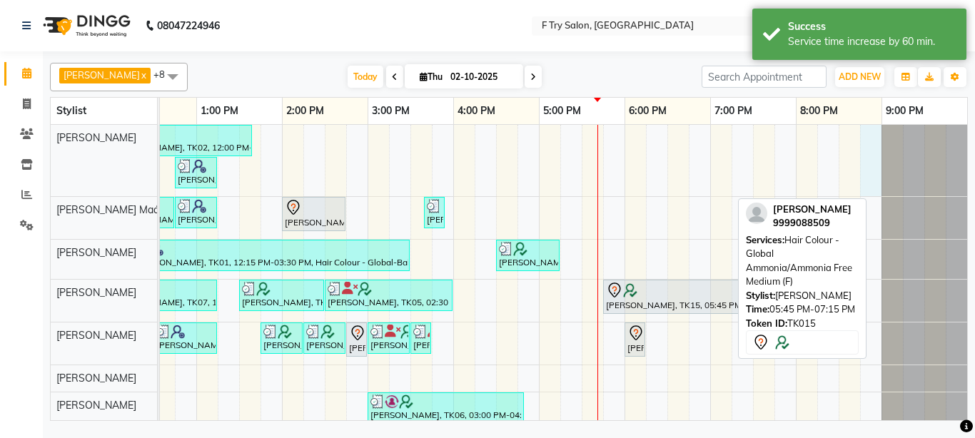
click at [873, 167] on div "[PERSON_NAME], TK02, 12:00 PM-01:40 PM, Pedicure - Bombini (M) [PERSON_NAME], T…" at bounding box center [410, 278] width 1113 height 307
select select "13914"
select select "tentative"
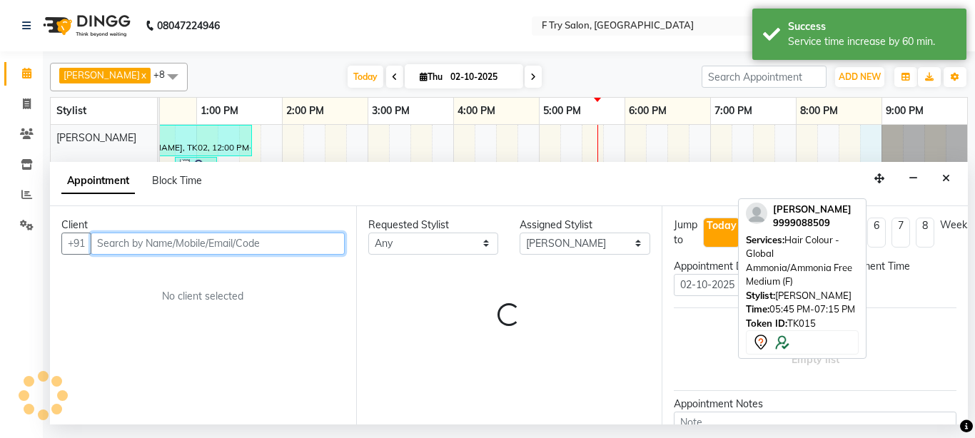
select select "1245"
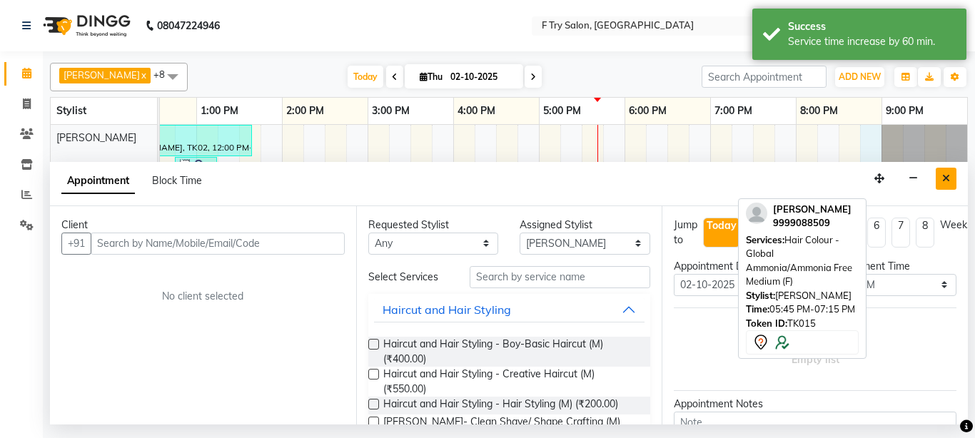
click at [945, 174] on icon "Close" at bounding box center [946, 178] width 8 height 10
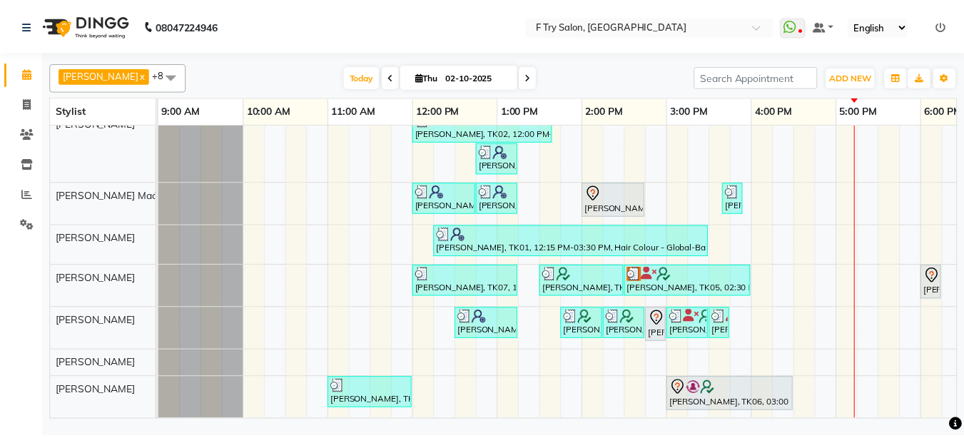
scroll to position [25, 0]
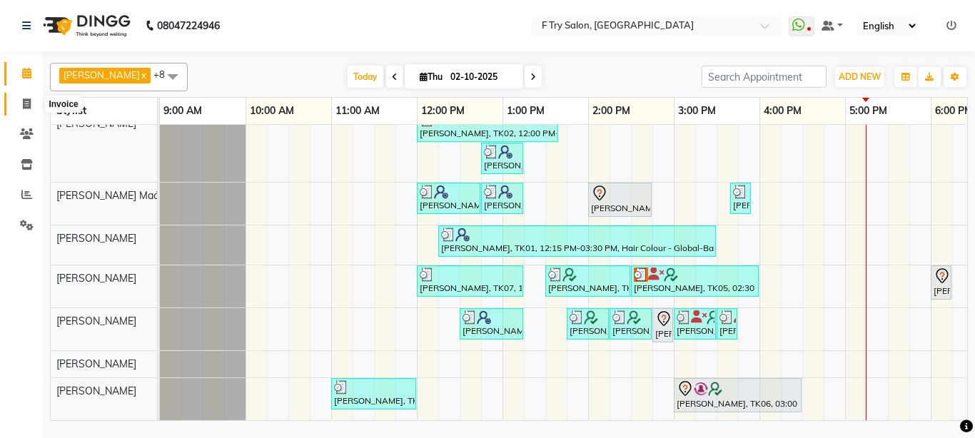
click at [31, 103] on span at bounding box center [26, 104] width 25 height 16
select select "793"
select select "service"
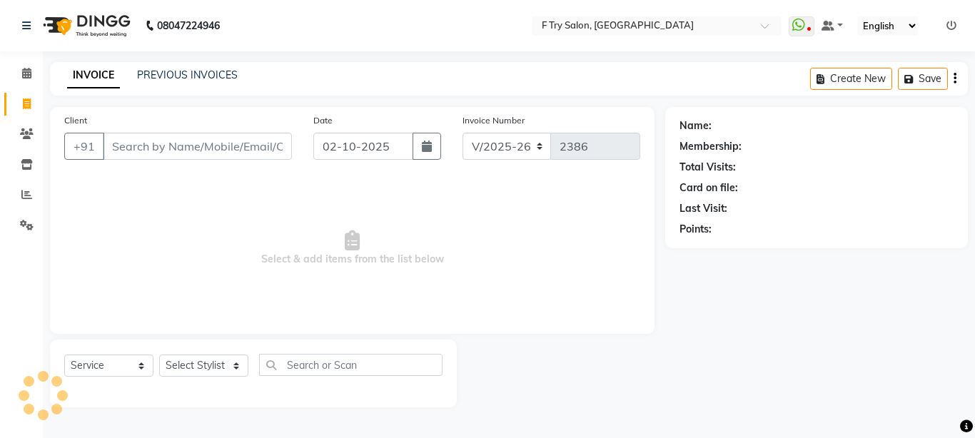
drag, startPoint x: 183, startPoint y: 146, endPoint x: 260, endPoint y: 169, distance: 80.6
click at [184, 146] on input "Client" at bounding box center [197, 146] width 189 height 27
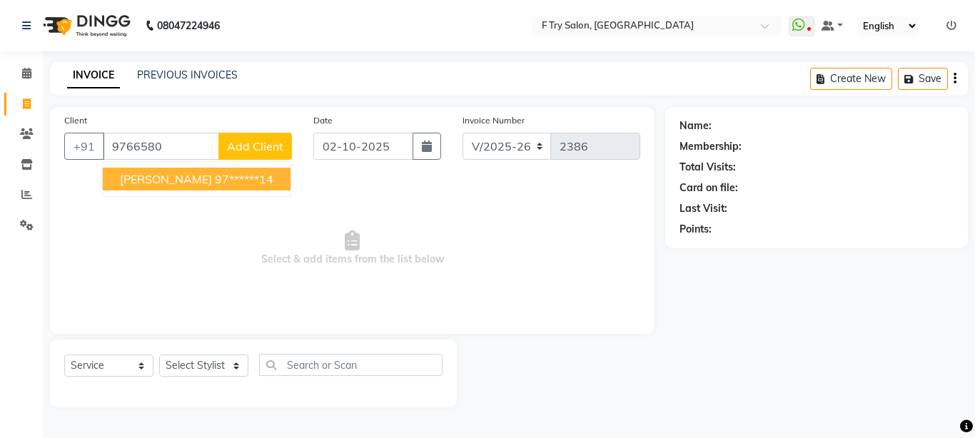
click at [166, 172] on span "[PERSON_NAME]" at bounding box center [166, 179] width 92 height 14
type input "97******14"
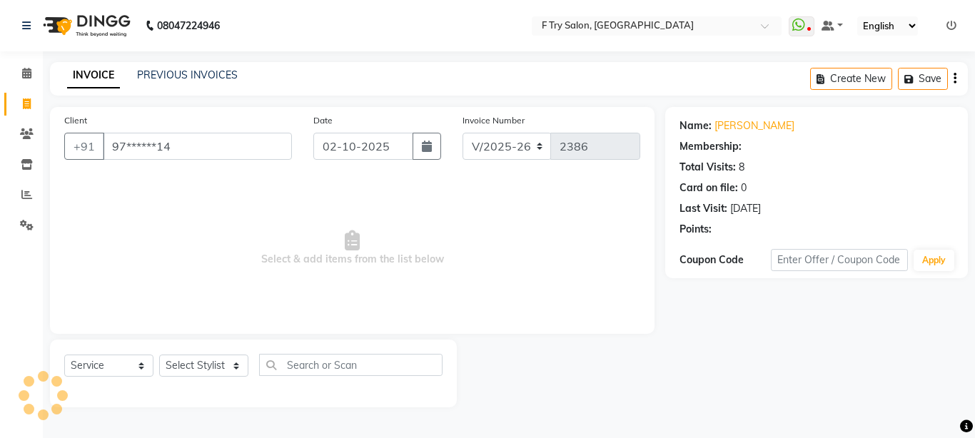
select select "1: Object"
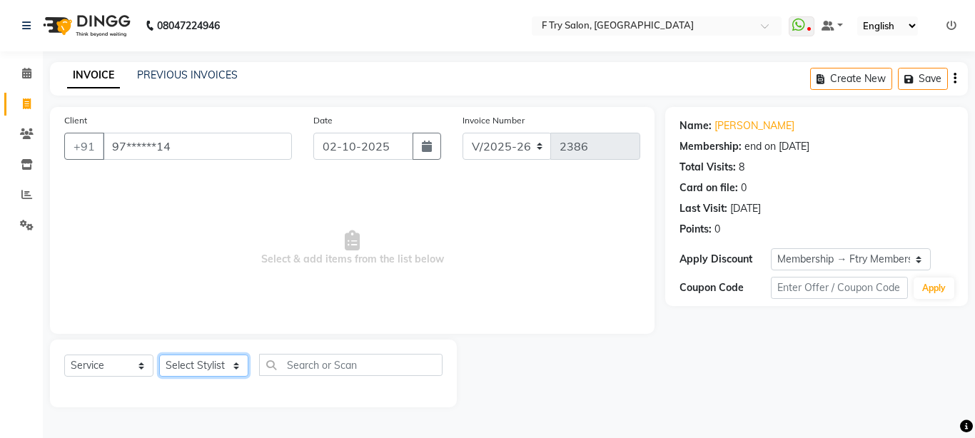
select select "54011"
click at [159, 355] on select "Select Stylist [PERSON_NAME] [PERSON_NAME] Ftry Agent Ftry Manager [PERSON_NAME…" at bounding box center [203, 366] width 89 height 22
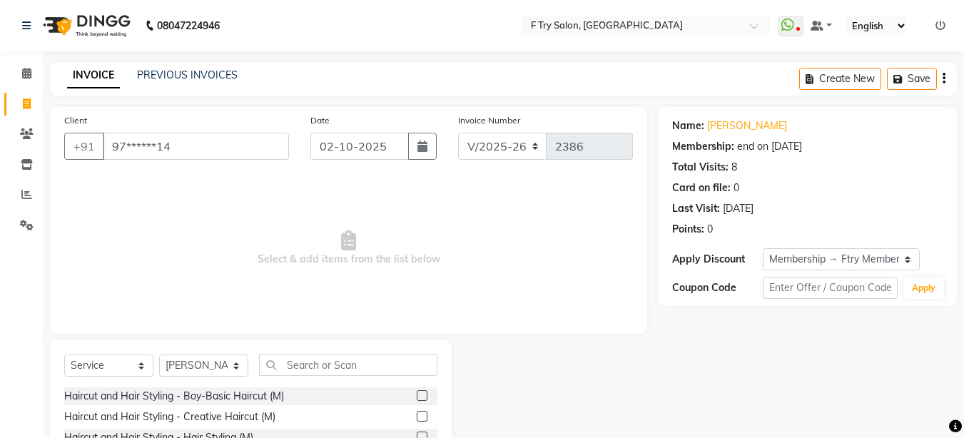
click at [417, 414] on label at bounding box center [422, 416] width 11 height 11
click at [417, 414] on input "checkbox" at bounding box center [421, 416] width 9 height 9
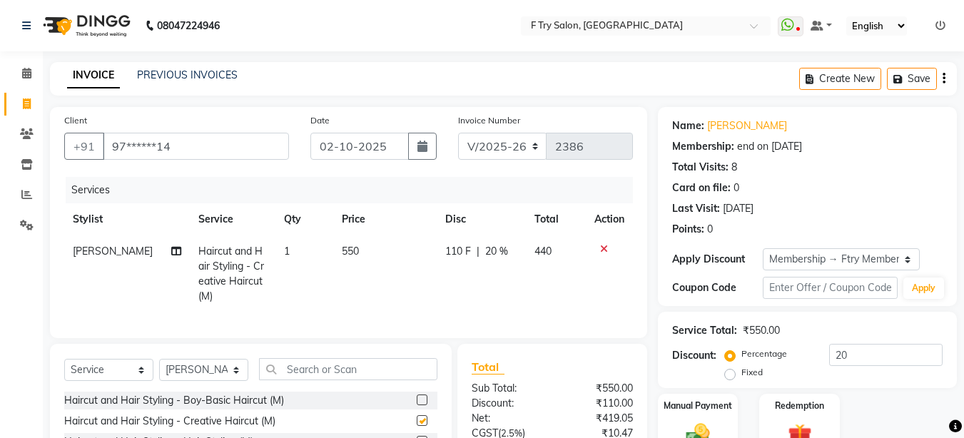
checkbox input "false"
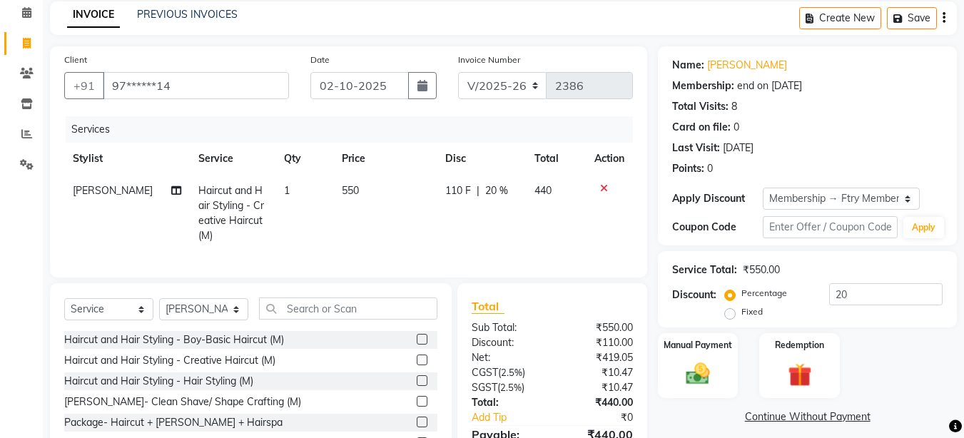
scroll to position [148, 0]
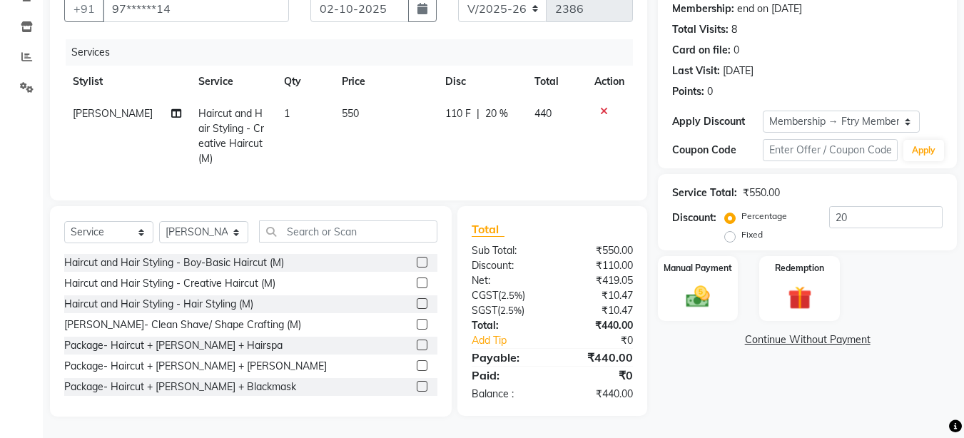
click at [417, 323] on label at bounding box center [422, 324] width 11 height 11
click at [417, 323] on input "checkbox" at bounding box center [421, 324] width 9 height 9
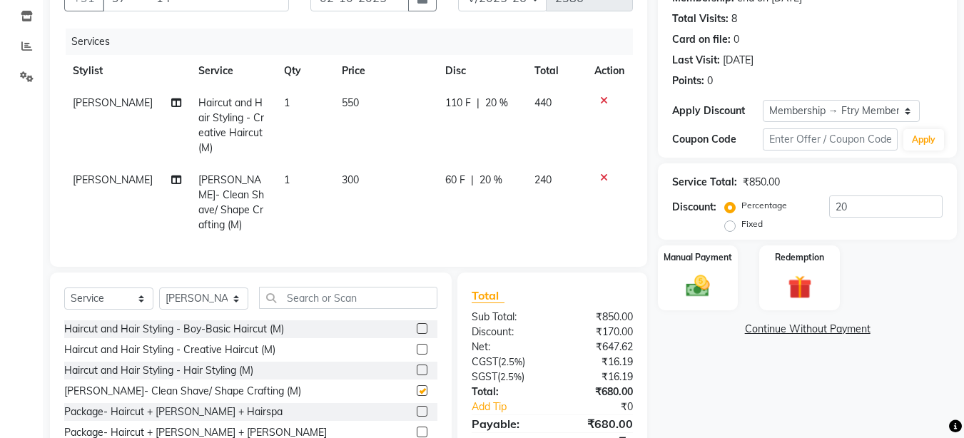
checkbox input "false"
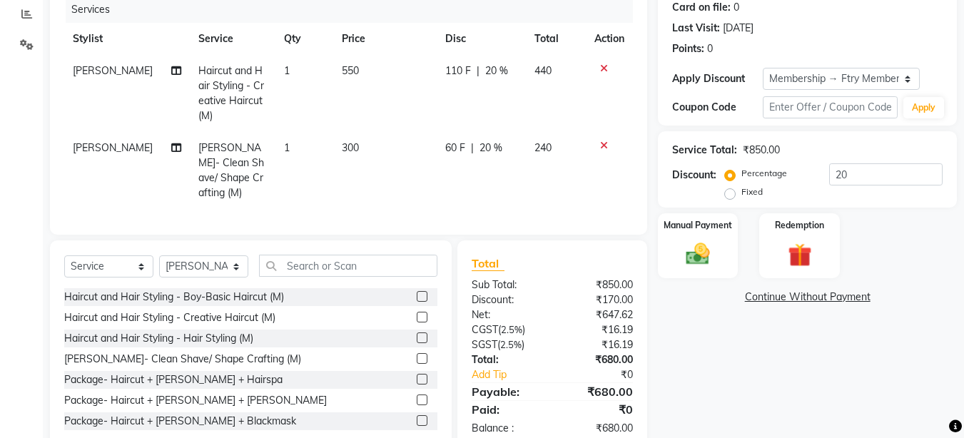
scroll to position [210, 0]
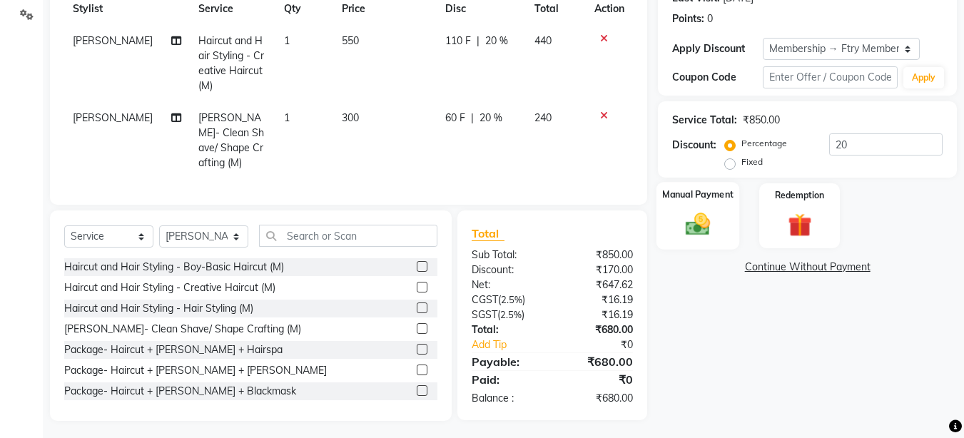
click at [691, 213] on img at bounding box center [698, 224] width 40 height 29
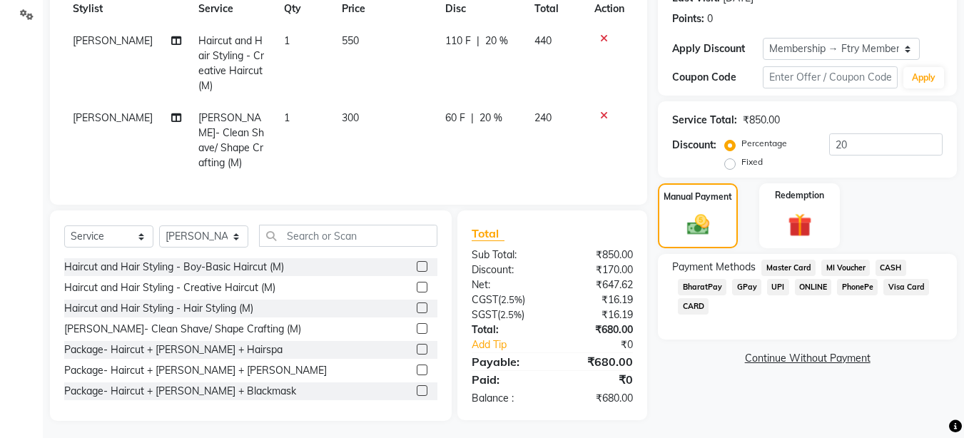
click at [775, 283] on span "UPI" at bounding box center [778, 287] width 22 height 16
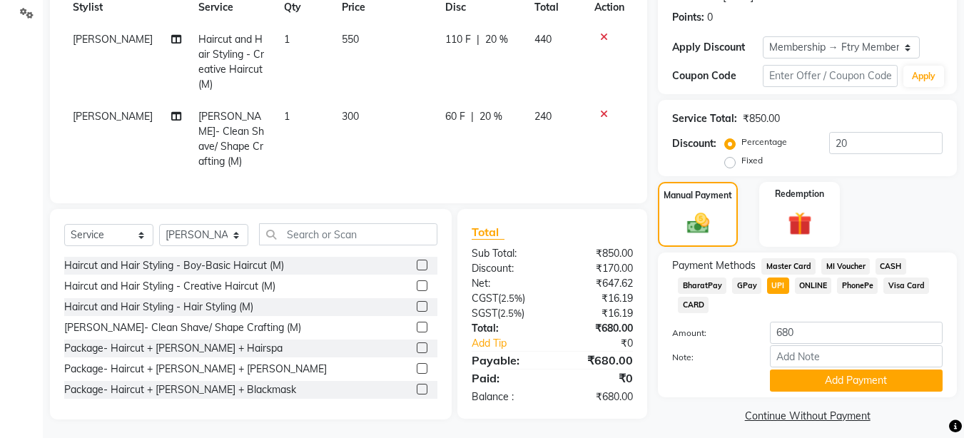
scroll to position [222, 0]
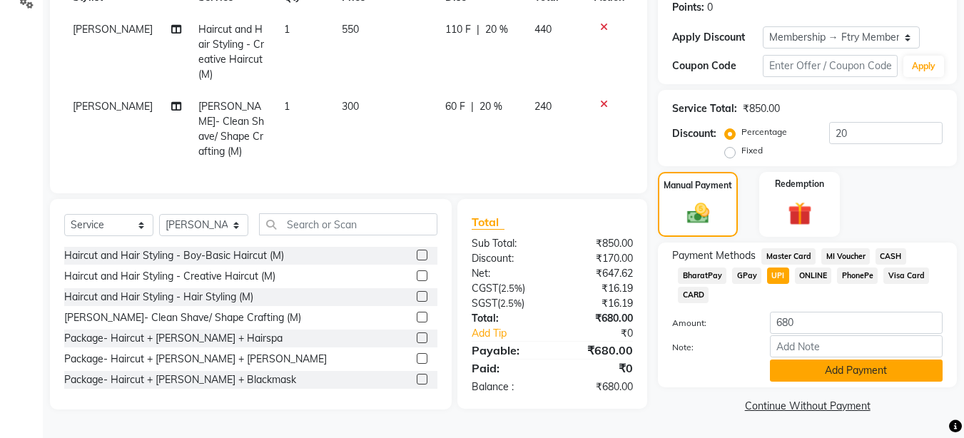
click at [810, 360] on button "Add Payment" at bounding box center [856, 371] width 173 height 22
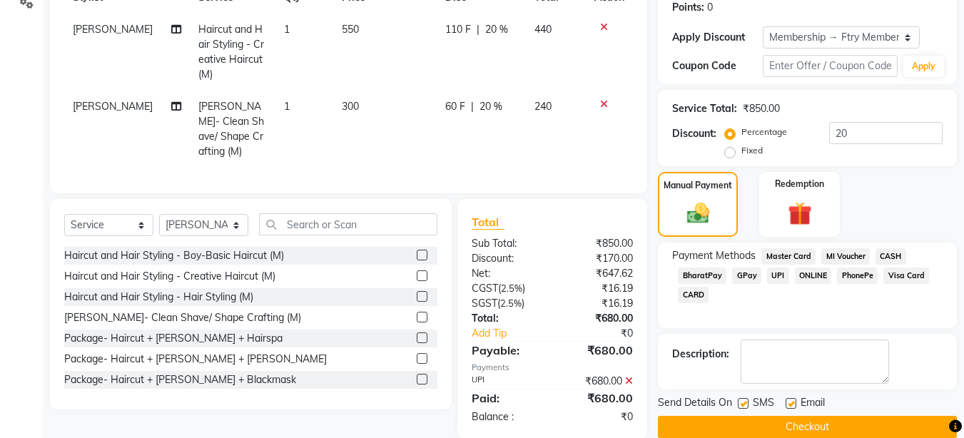
click at [802, 422] on button "Checkout" at bounding box center [807, 427] width 299 height 22
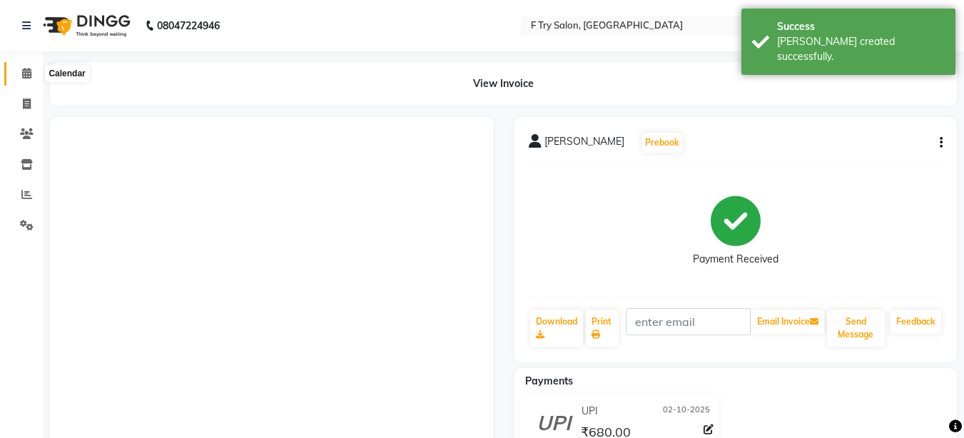
click at [22, 68] on icon at bounding box center [26, 73] width 9 height 11
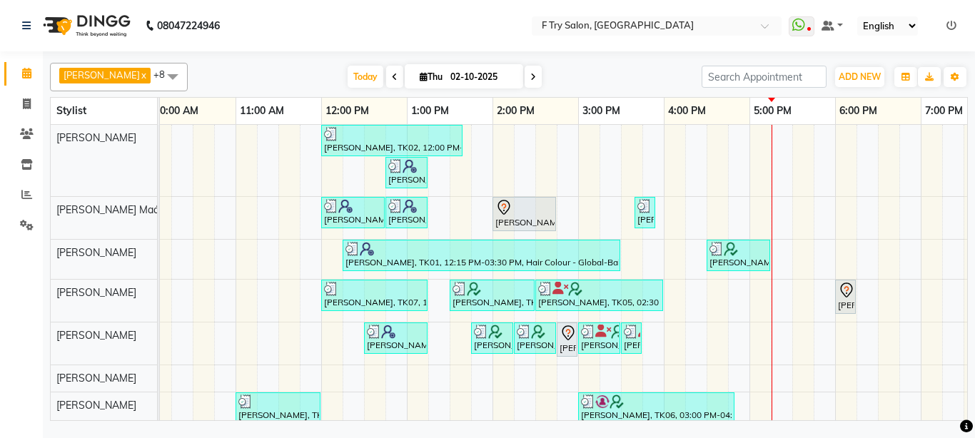
scroll to position [0, 48]
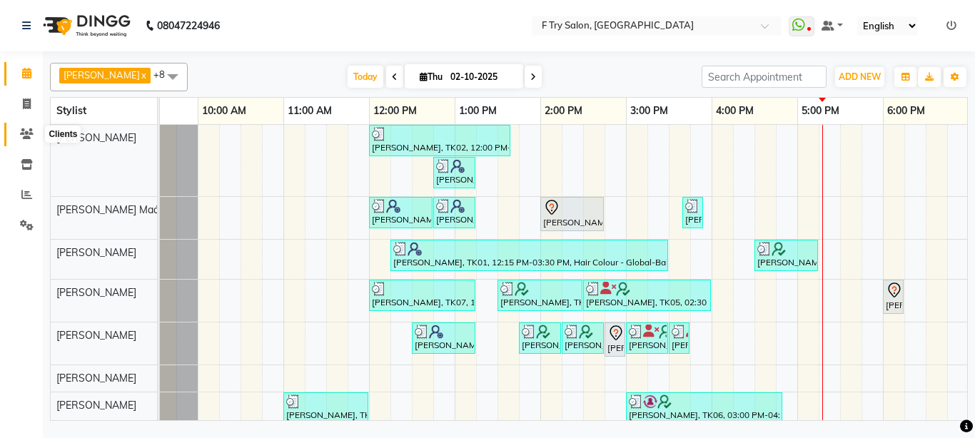
click at [27, 133] on icon at bounding box center [27, 133] width 14 height 11
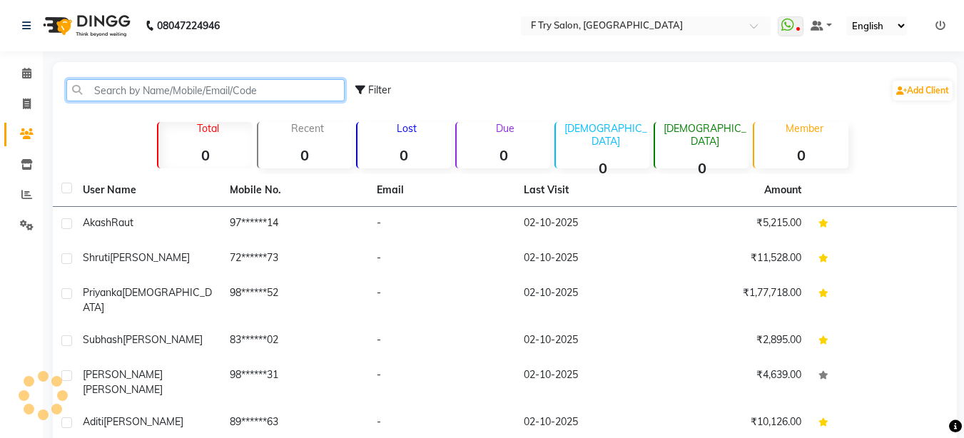
click at [142, 91] on input "text" at bounding box center [205, 90] width 278 height 22
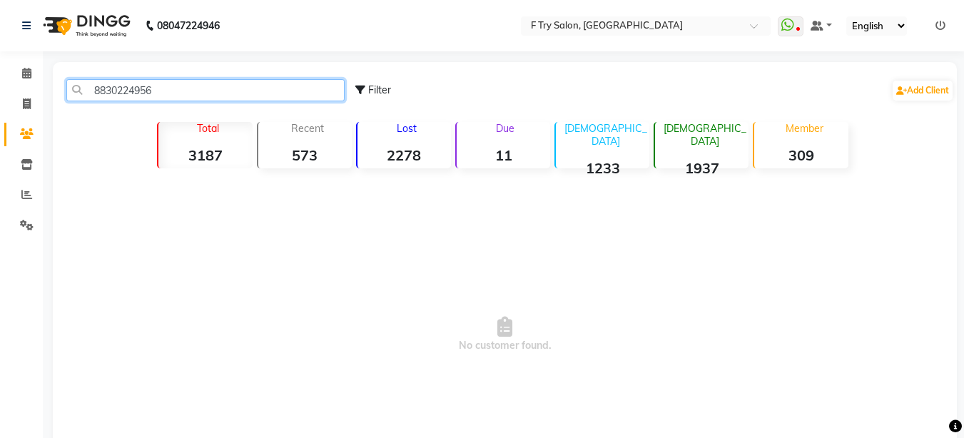
drag, startPoint x: 161, startPoint y: 91, endPoint x: 87, endPoint y: 95, distance: 74.3
click at [87, 95] on input "8830224956" at bounding box center [205, 90] width 278 height 22
type input "8830224956"
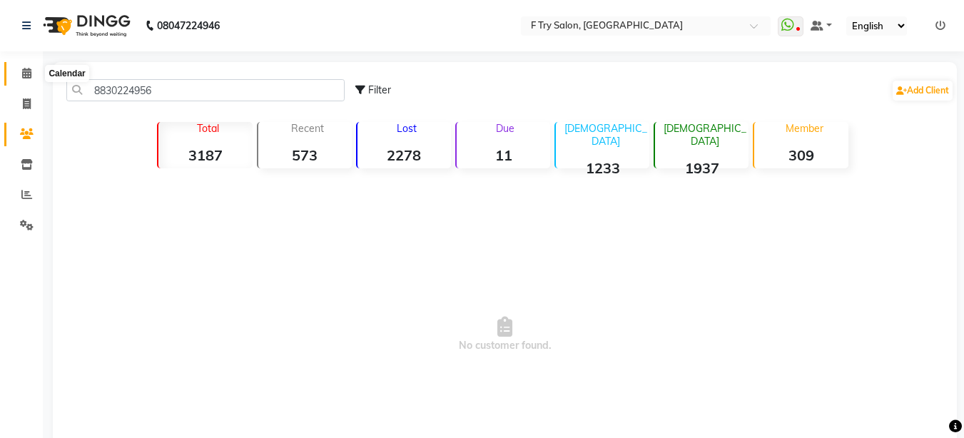
click at [28, 72] on icon at bounding box center [26, 73] width 9 height 11
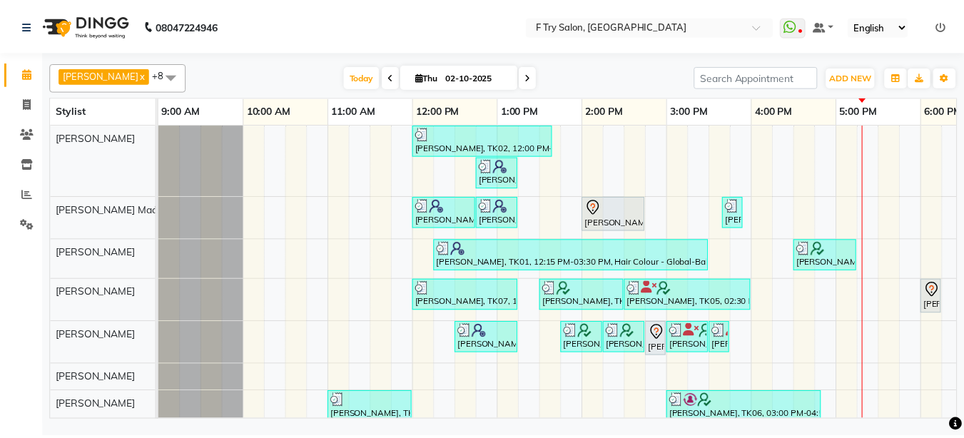
scroll to position [0, 306]
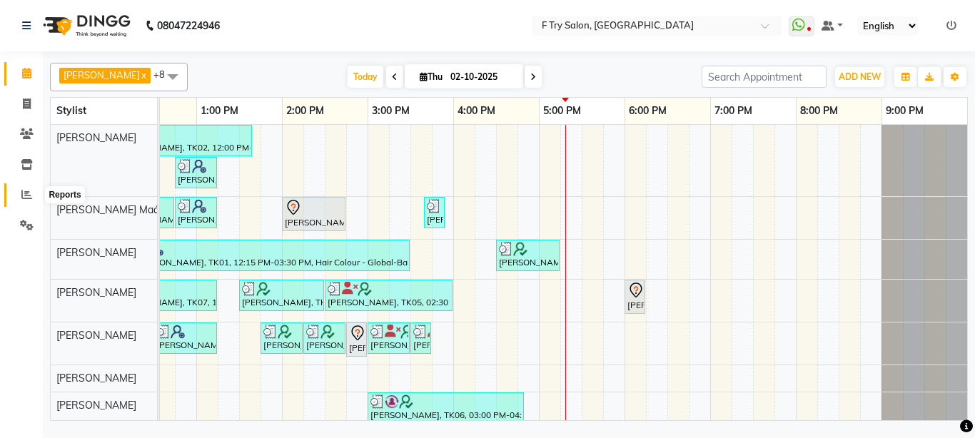
click at [29, 196] on icon at bounding box center [26, 194] width 11 height 11
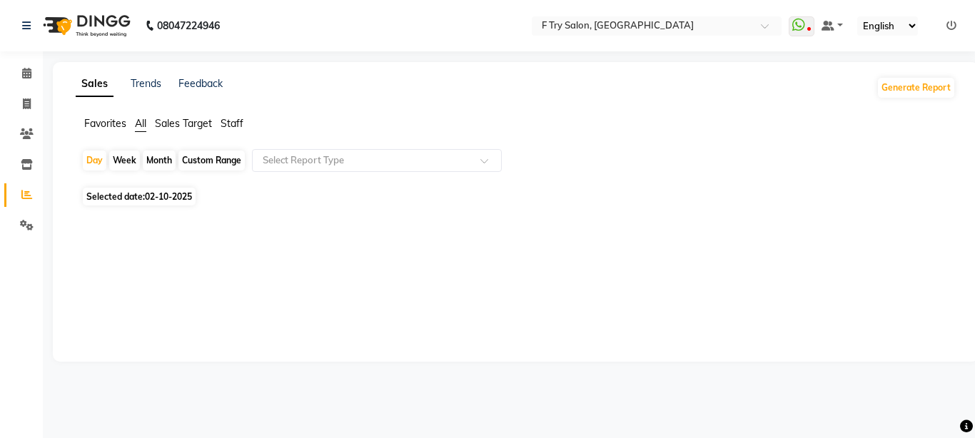
click at [235, 125] on span "Staff" at bounding box center [231, 123] width 23 height 13
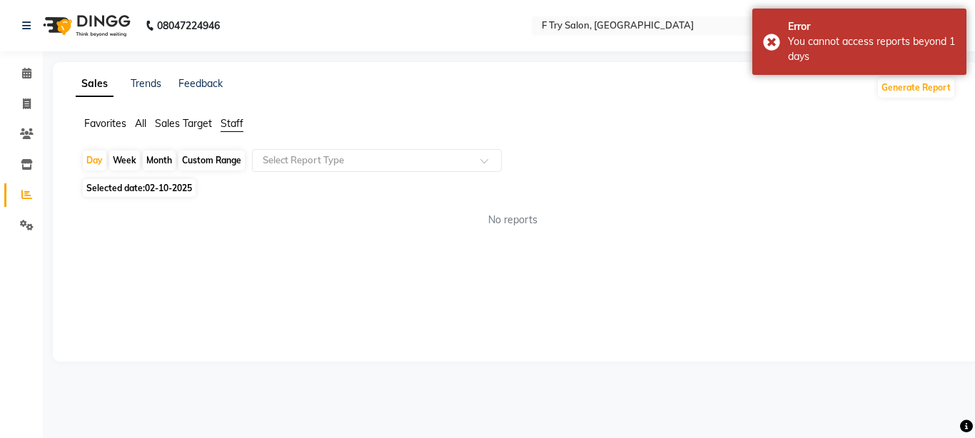
click at [166, 156] on div "Month" at bounding box center [159, 161] width 33 height 20
select select "10"
select select "2025"
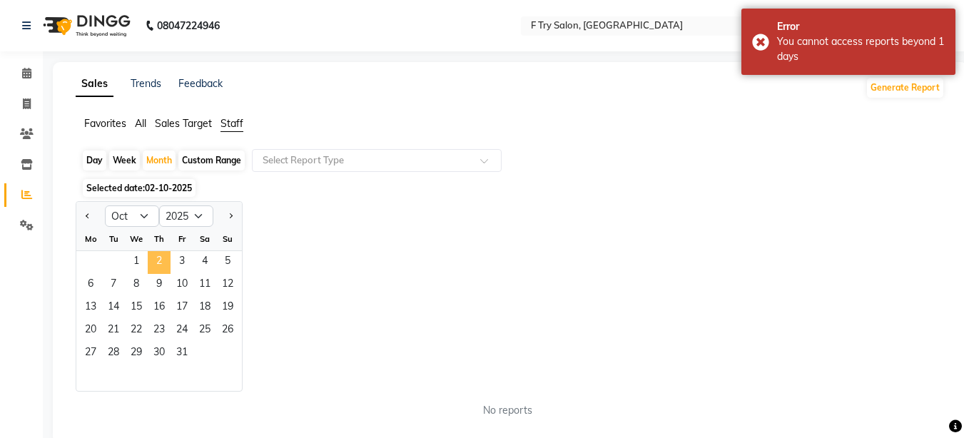
click at [153, 258] on span "2" at bounding box center [159, 262] width 23 height 23
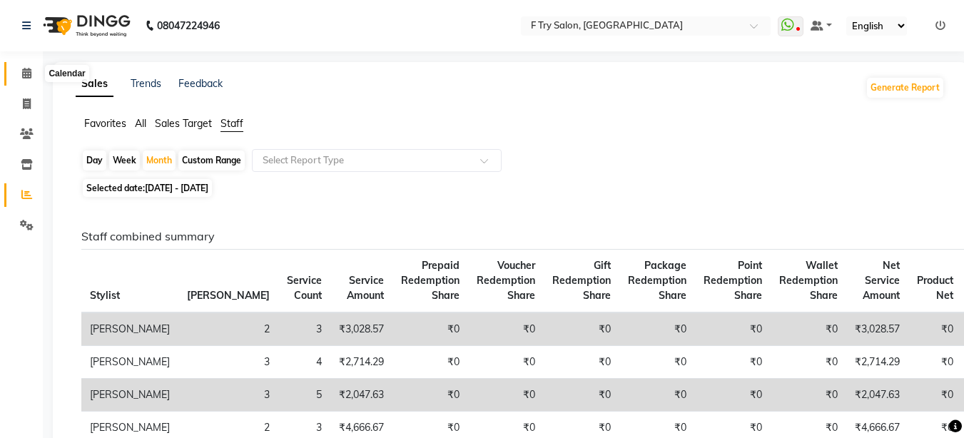
click at [29, 70] on icon at bounding box center [26, 73] width 9 height 11
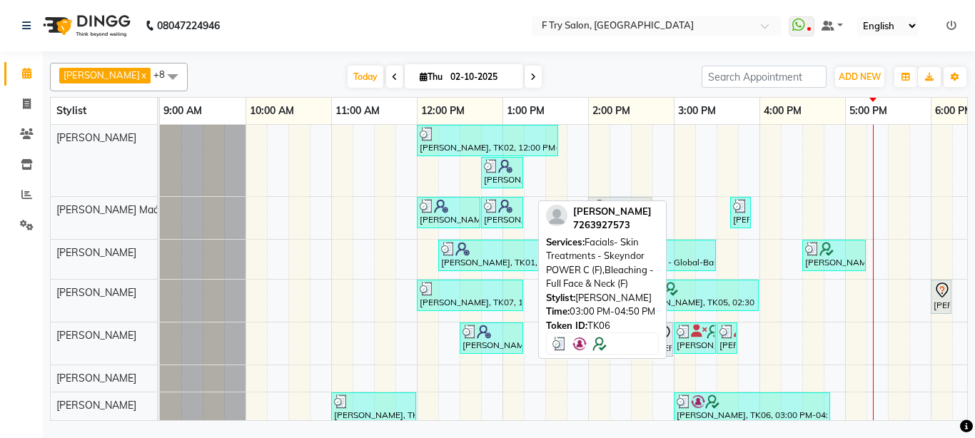
drag, startPoint x: 710, startPoint y: 407, endPoint x: 733, endPoint y: 407, distance: 23.6
click at [733, 407] on div at bounding box center [751, 402] width 151 height 14
select select "3"
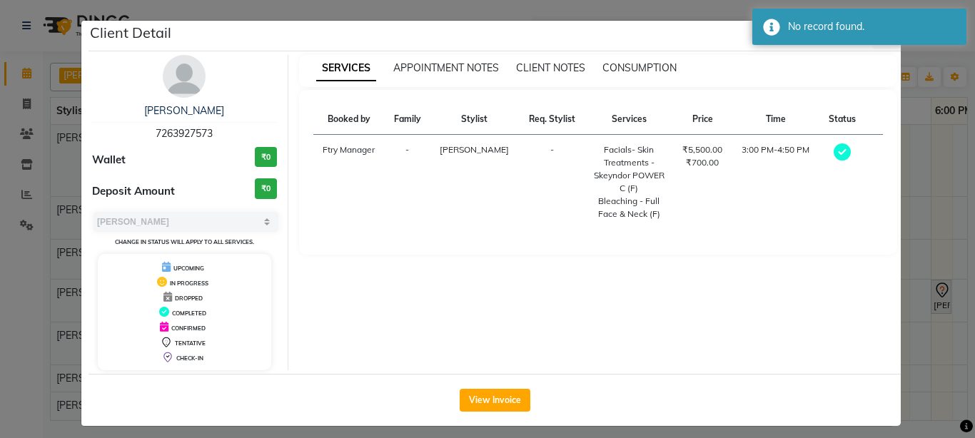
click at [911, 205] on ngb-modal-window "Client Detail Shruti Nagre 7263927573 Wallet ₹0 Deposit Amount ₹0 Select MARK D…" at bounding box center [487, 219] width 975 height 438
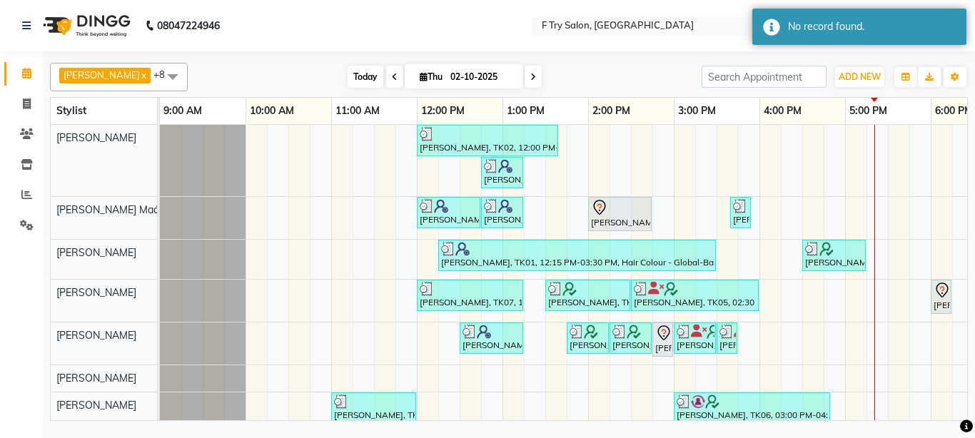
click at [350, 73] on span "Today" at bounding box center [365, 77] width 36 height 22
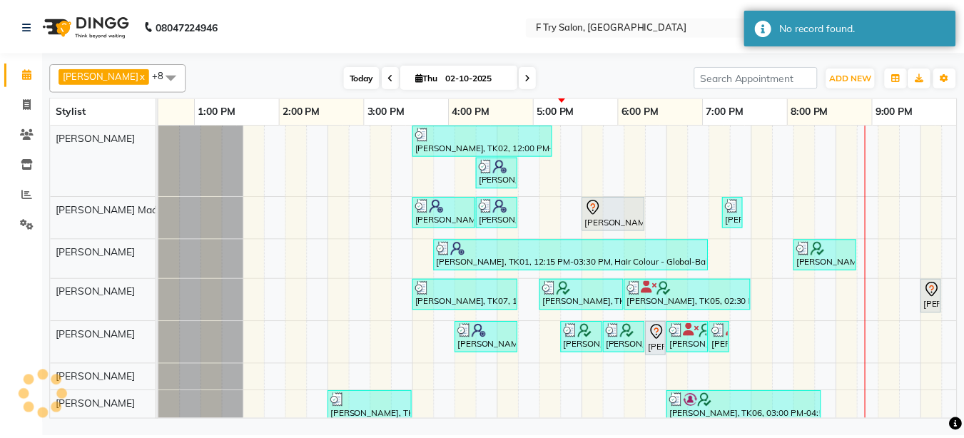
scroll to position [0, 306]
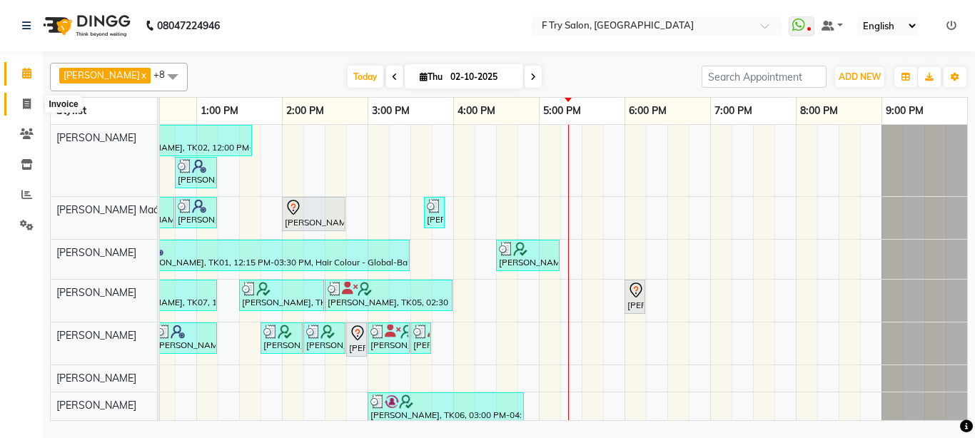
click at [31, 101] on span at bounding box center [26, 104] width 25 height 16
select select "service"
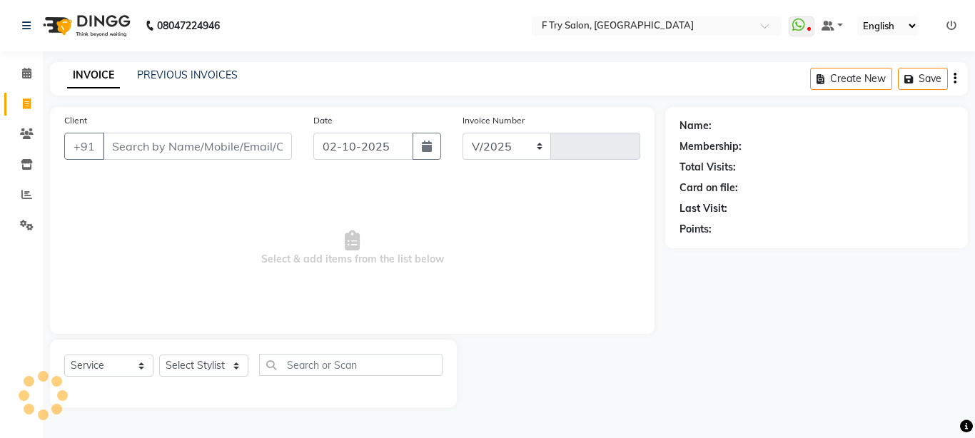
select select "793"
type input "2387"
select select "51809"
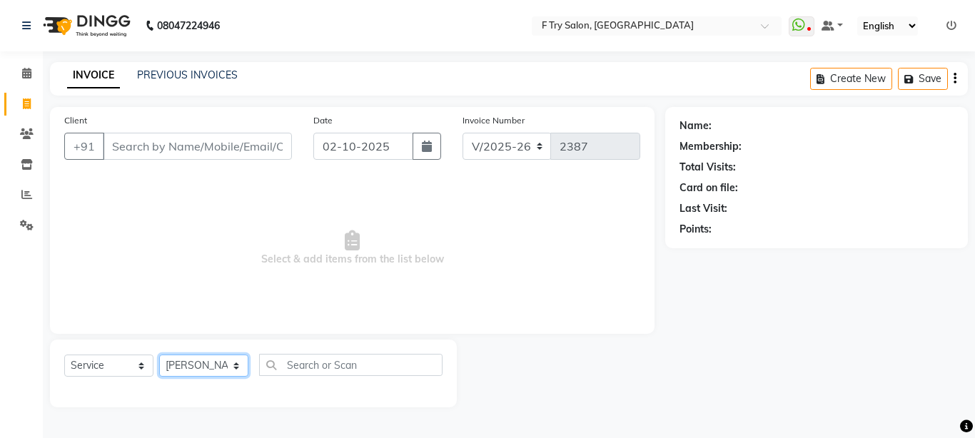
click at [159, 355] on select "Select Stylist [PERSON_NAME] [PERSON_NAME] Ftry Agent Ftry Manager [PERSON_NAME…" at bounding box center [203, 366] width 89 height 22
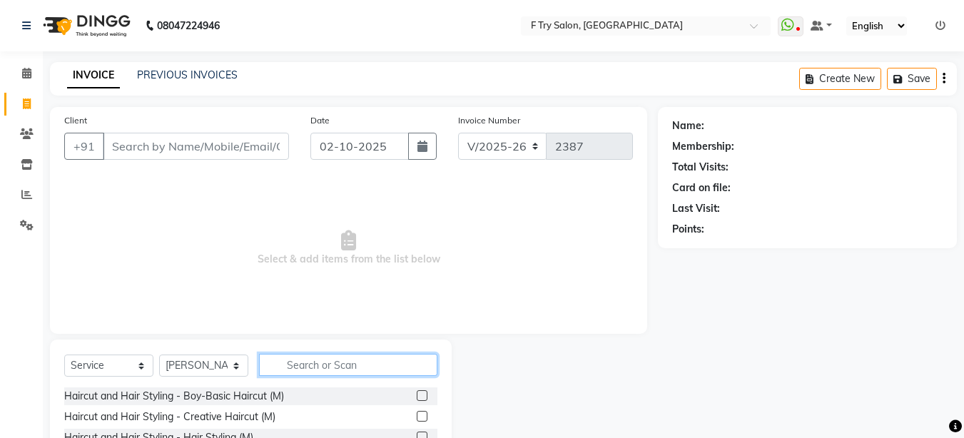
click at [292, 362] on input "text" at bounding box center [348, 365] width 178 height 22
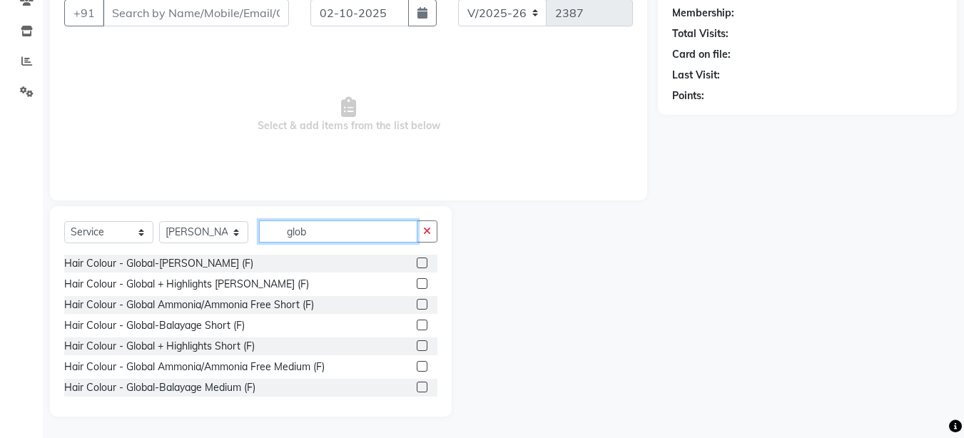
scroll to position [168, 0]
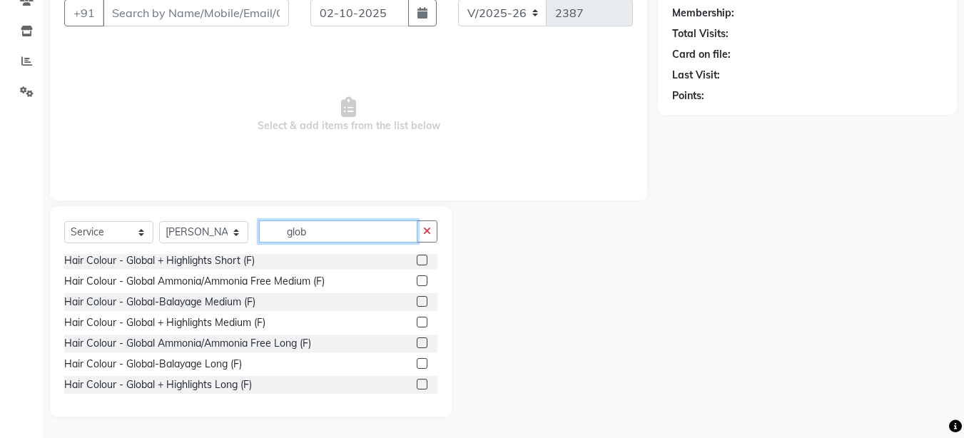
type input "glob"
click at [417, 340] on label at bounding box center [422, 342] width 11 height 11
click at [417, 340] on input "checkbox" at bounding box center [421, 343] width 9 height 9
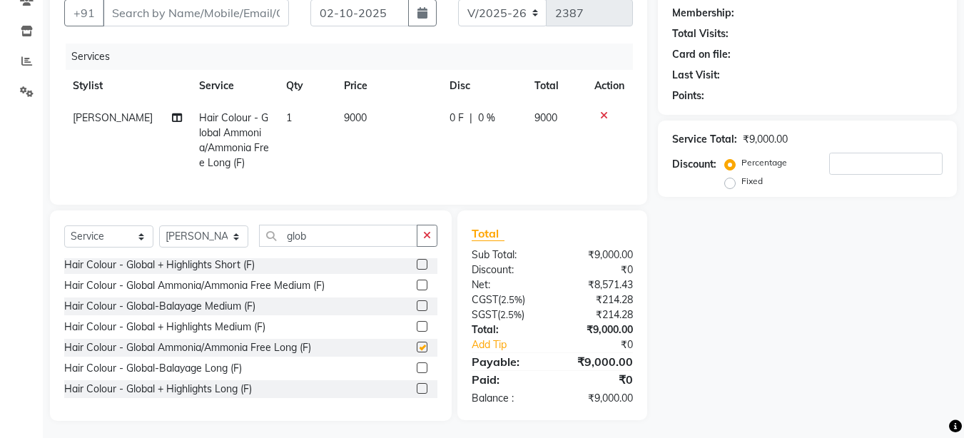
checkbox input "false"
